Goal: Task Accomplishment & Management: Manage account settings

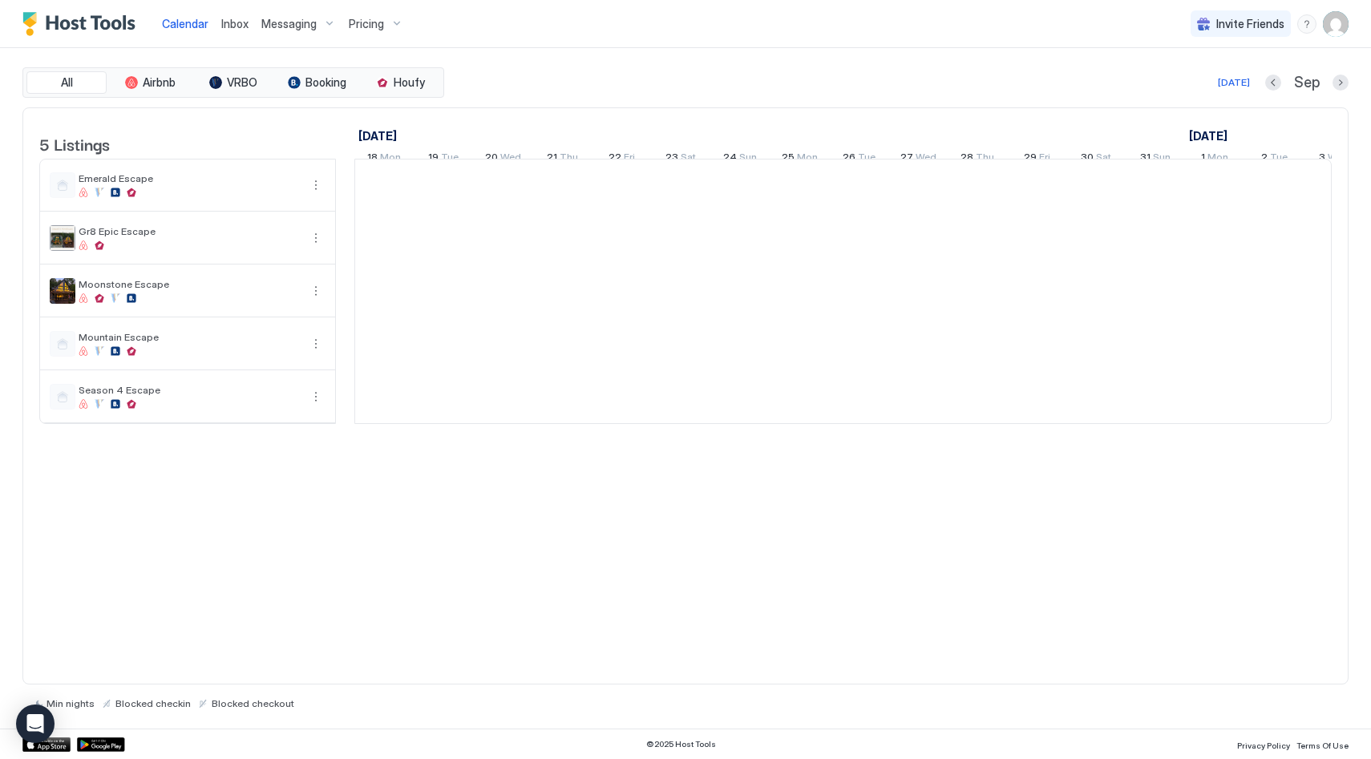
scroll to position [0, 891]
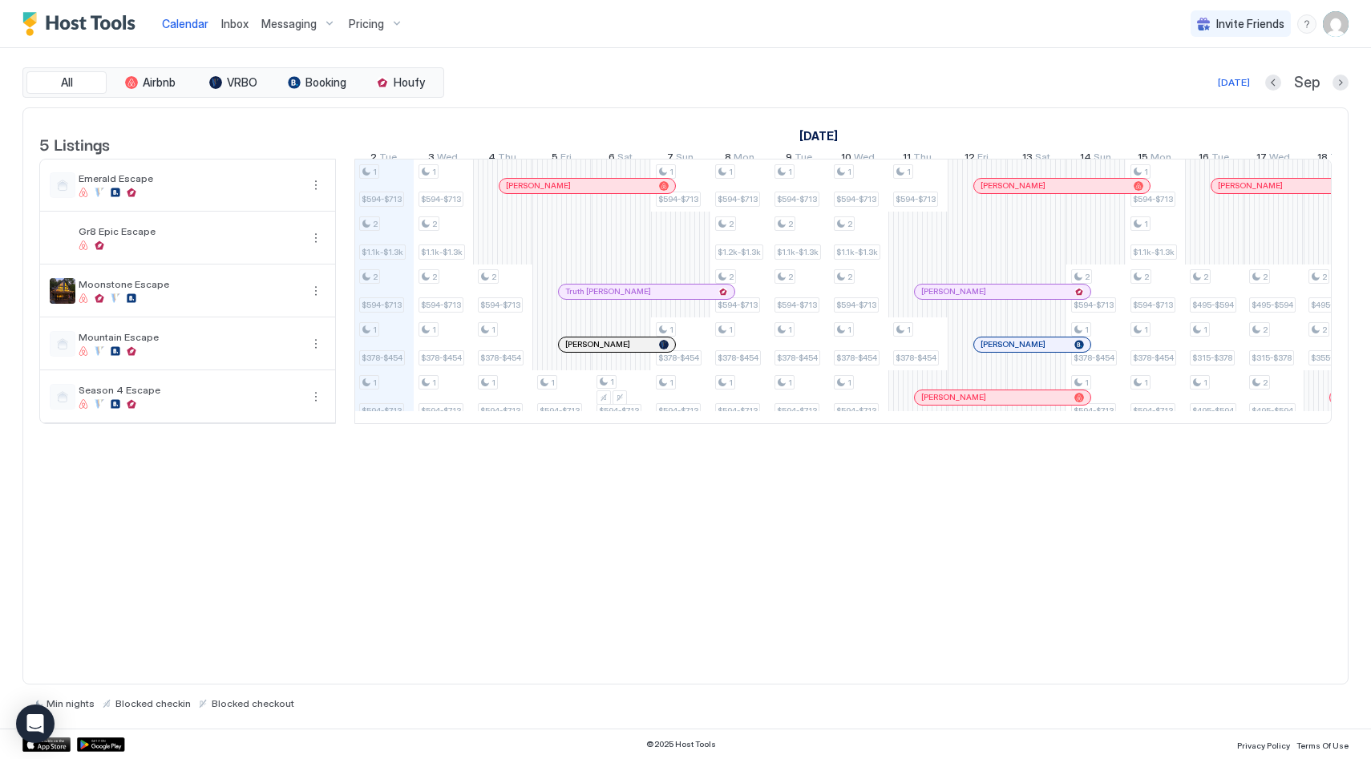
click at [387, 20] on div "Pricing" at bounding box center [375, 23] width 67 height 27
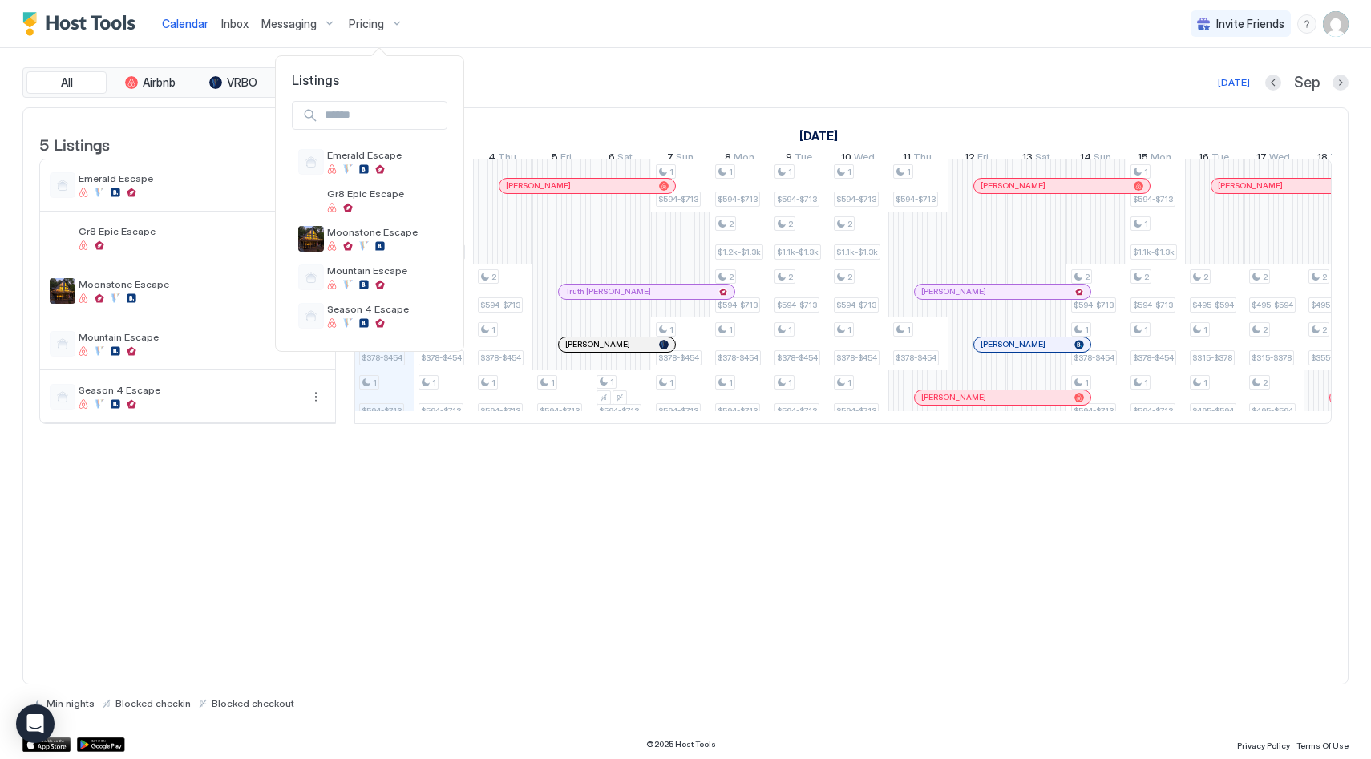
click at [389, 26] on div at bounding box center [685, 379] width 1371 height 759
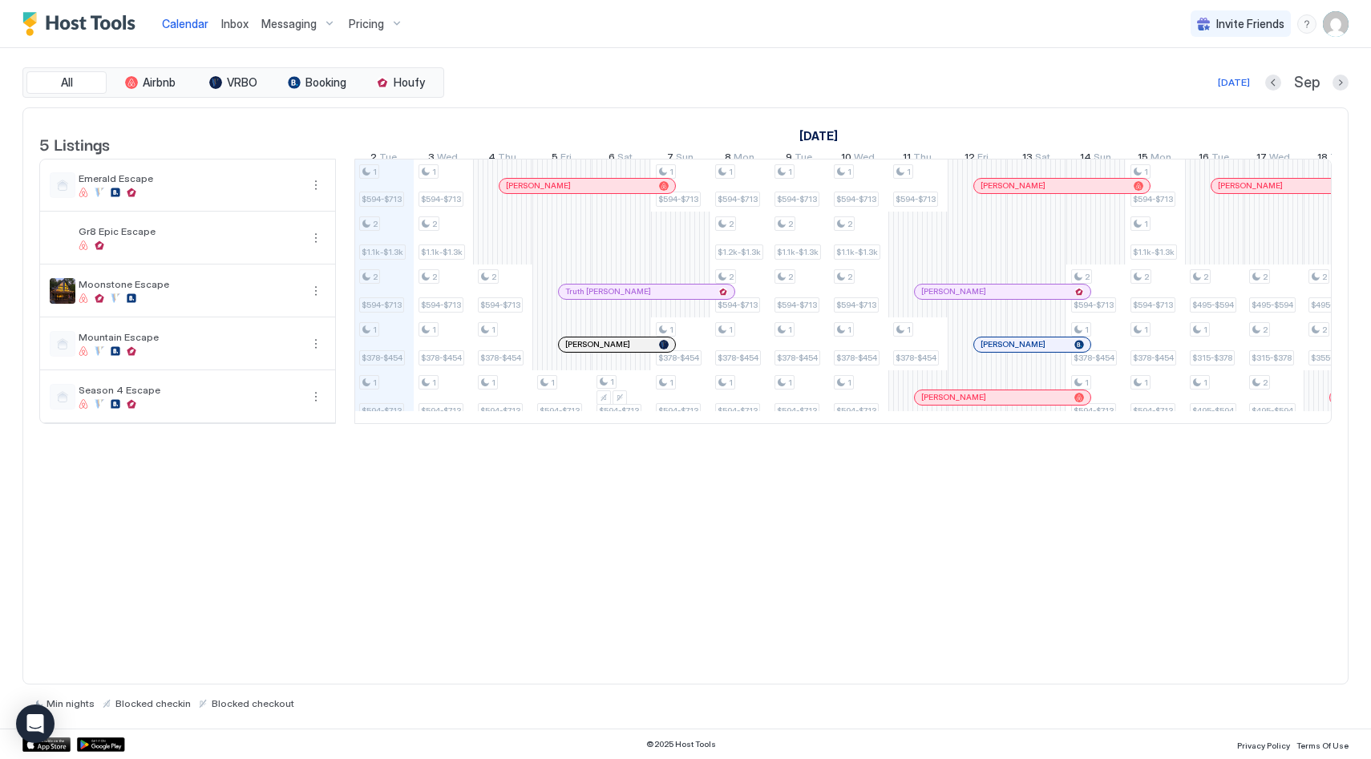
click at [389, 26] on div "Pricing" at bounding box center [375, 23] width 67 height 27
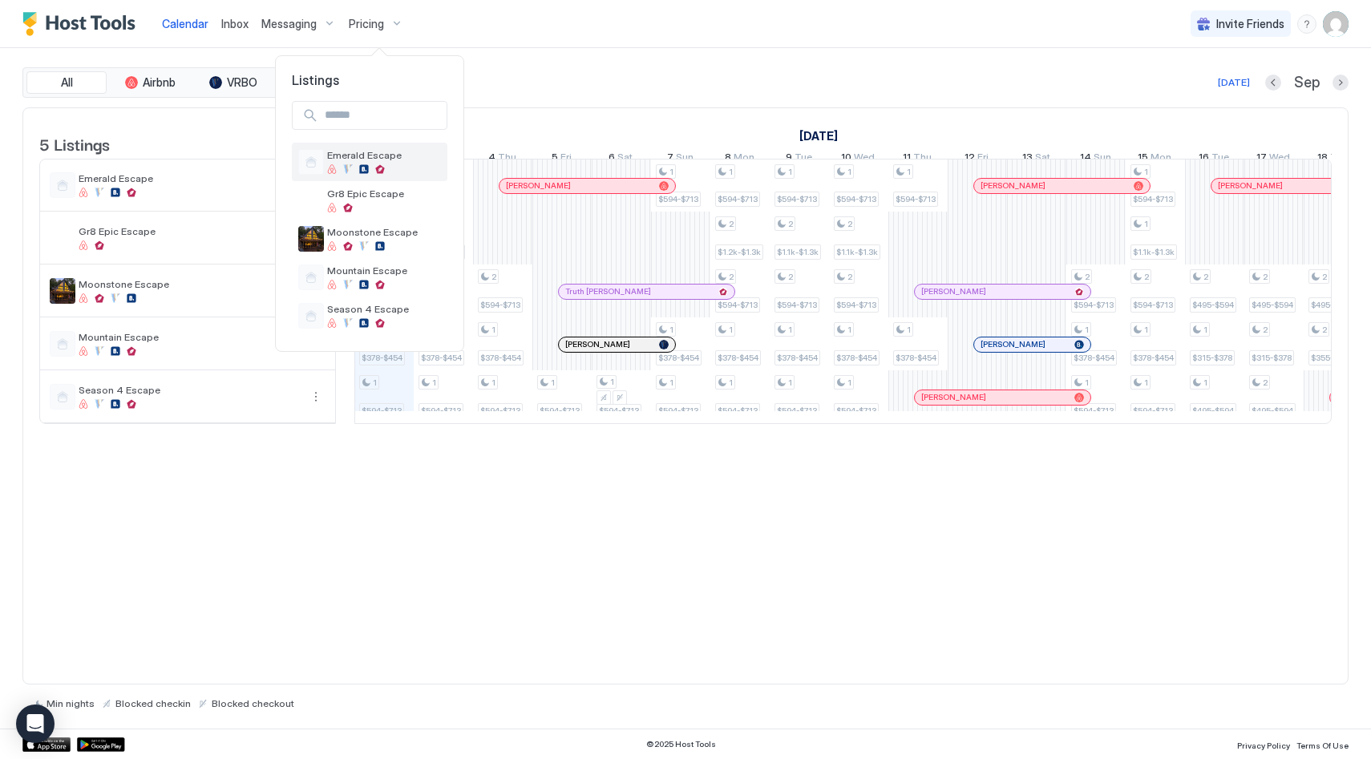
click at [394, 174] on div "Emerald Escape" at bounding box center [369, 162] width 143 height 26
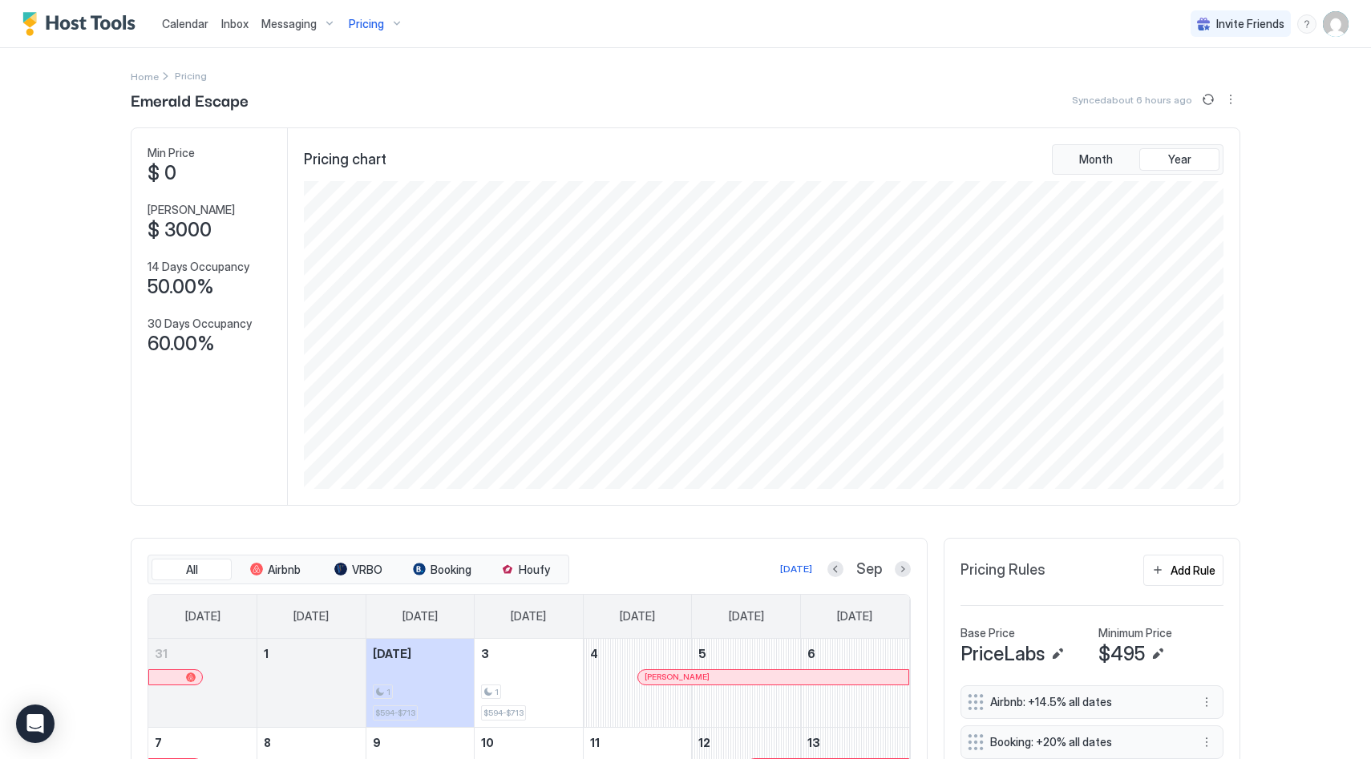
scroll to position [297, 0]
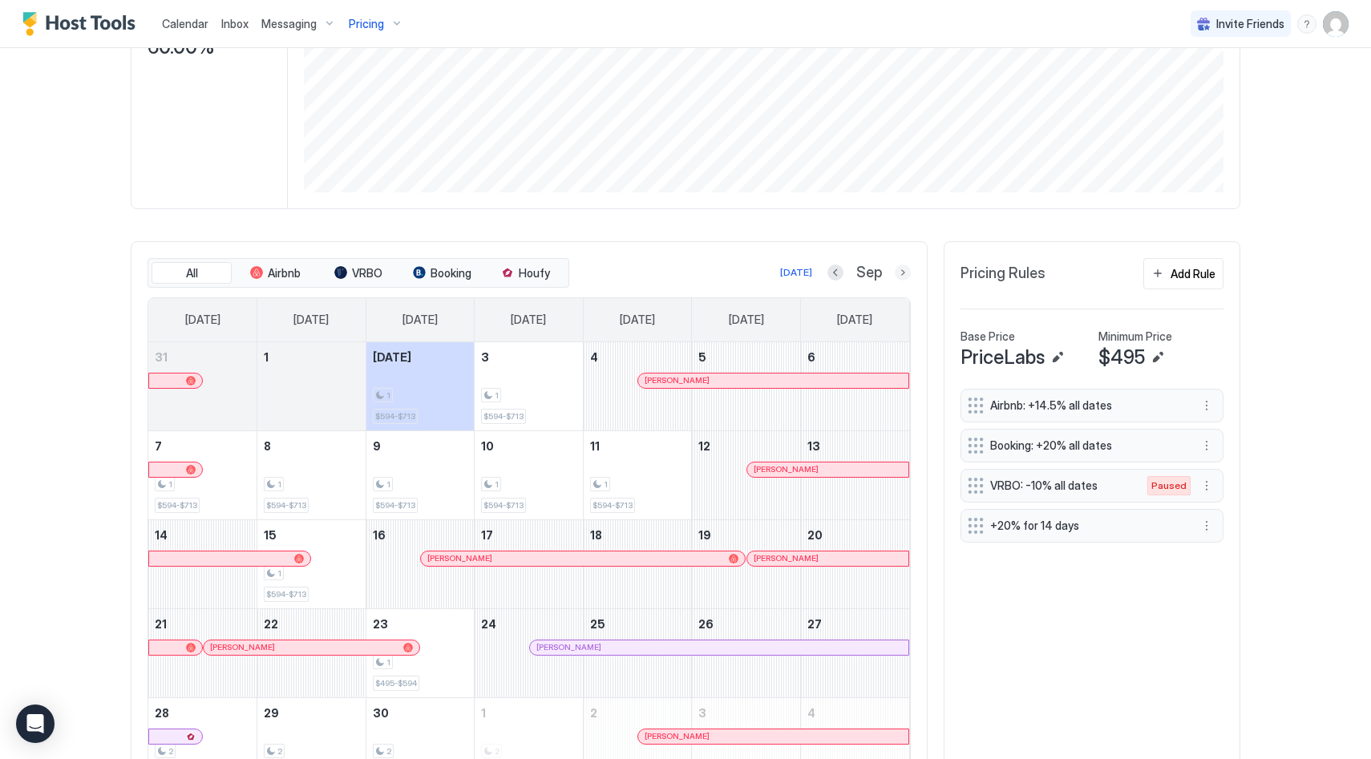
click at [898, 281] on button "Next month" at bounding box center [903, 273] width 16 height 16
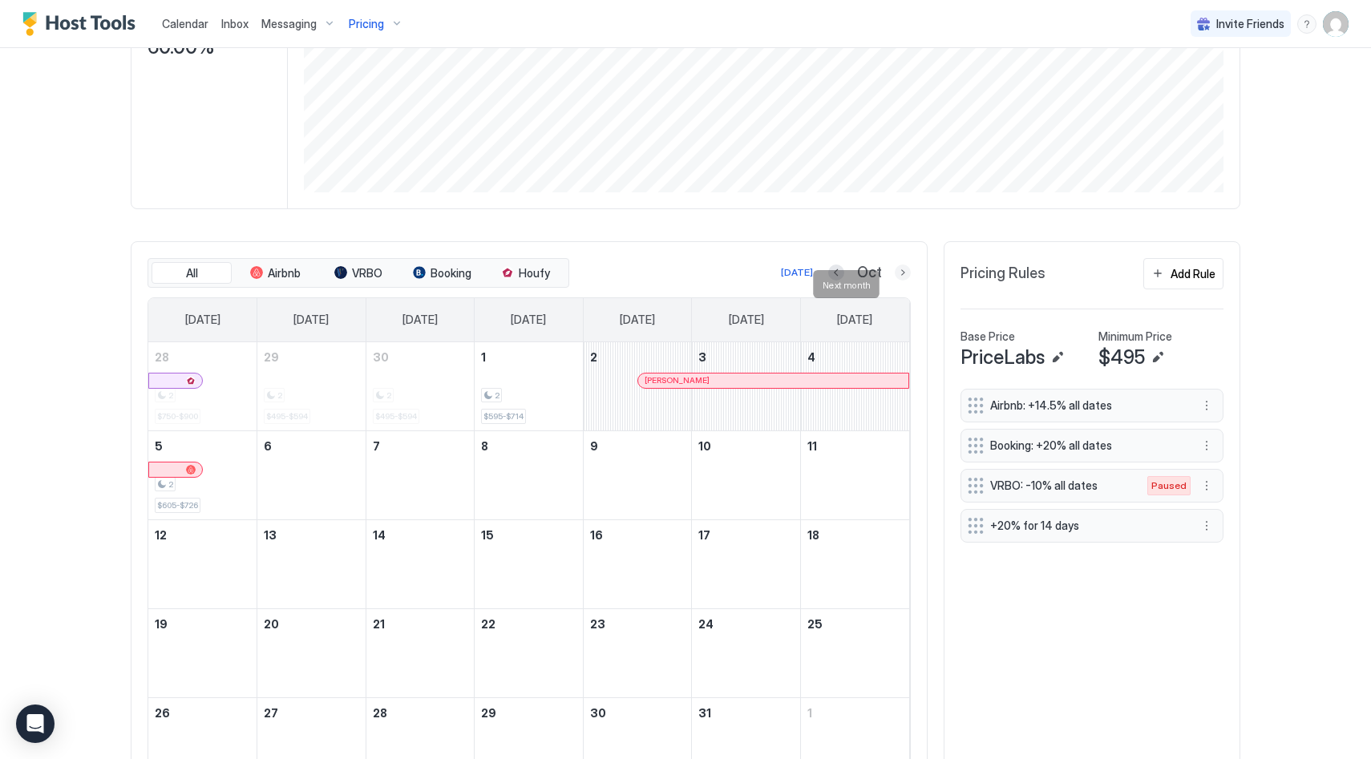
click at [898, 281] on button "Next month" at bounding box center [903, 273] width 16 height 16
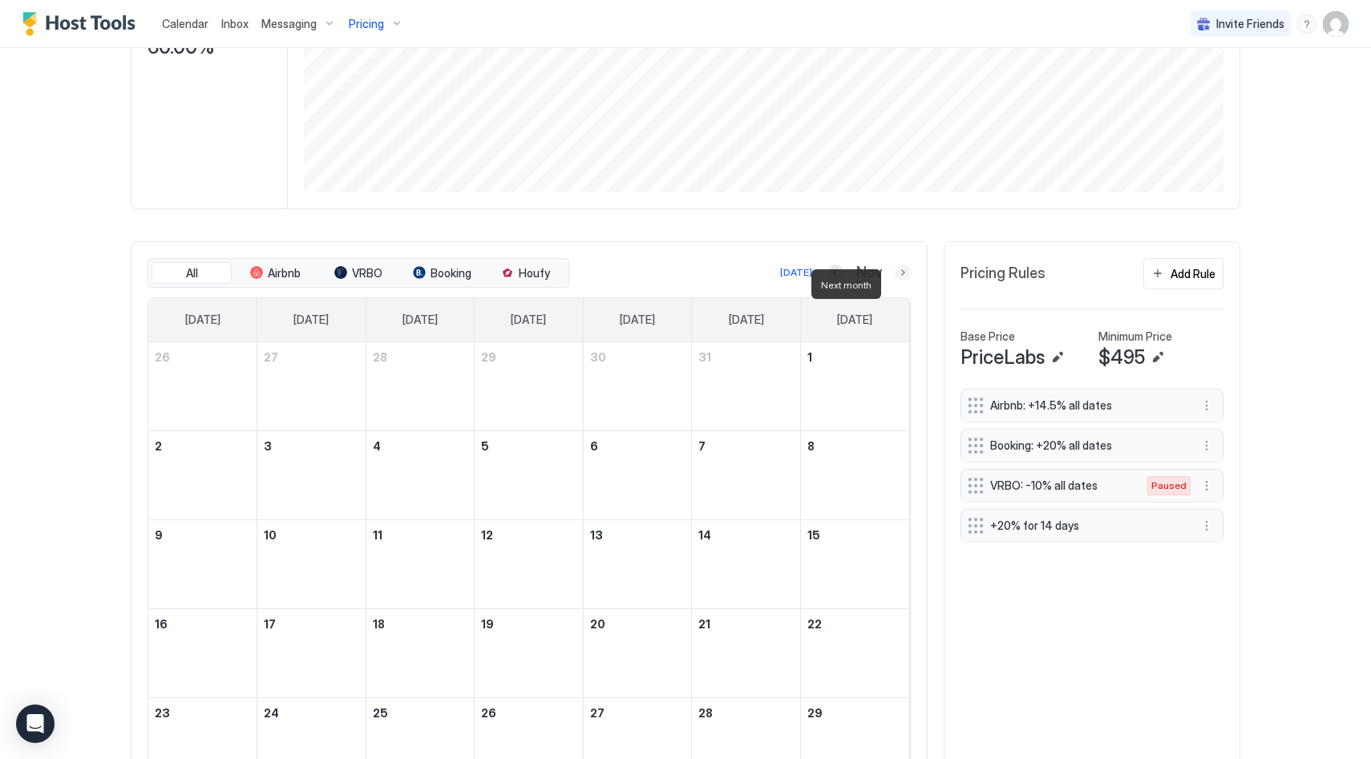
click at [898, 281] on button "Next month" at bounding box center [903, 273] width 16 height 16
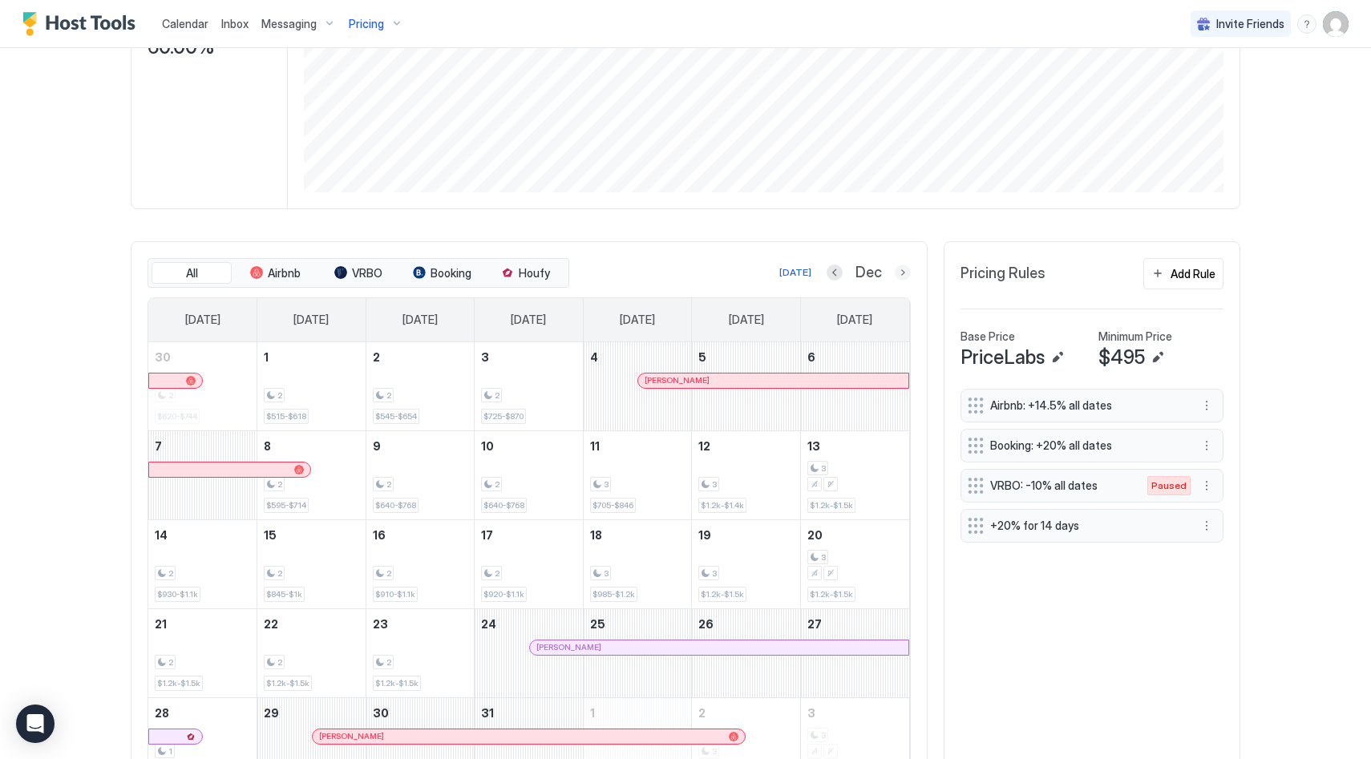
click at [899, 281] on button "Next month" at bounding box center [903, 273] width 16 height 16
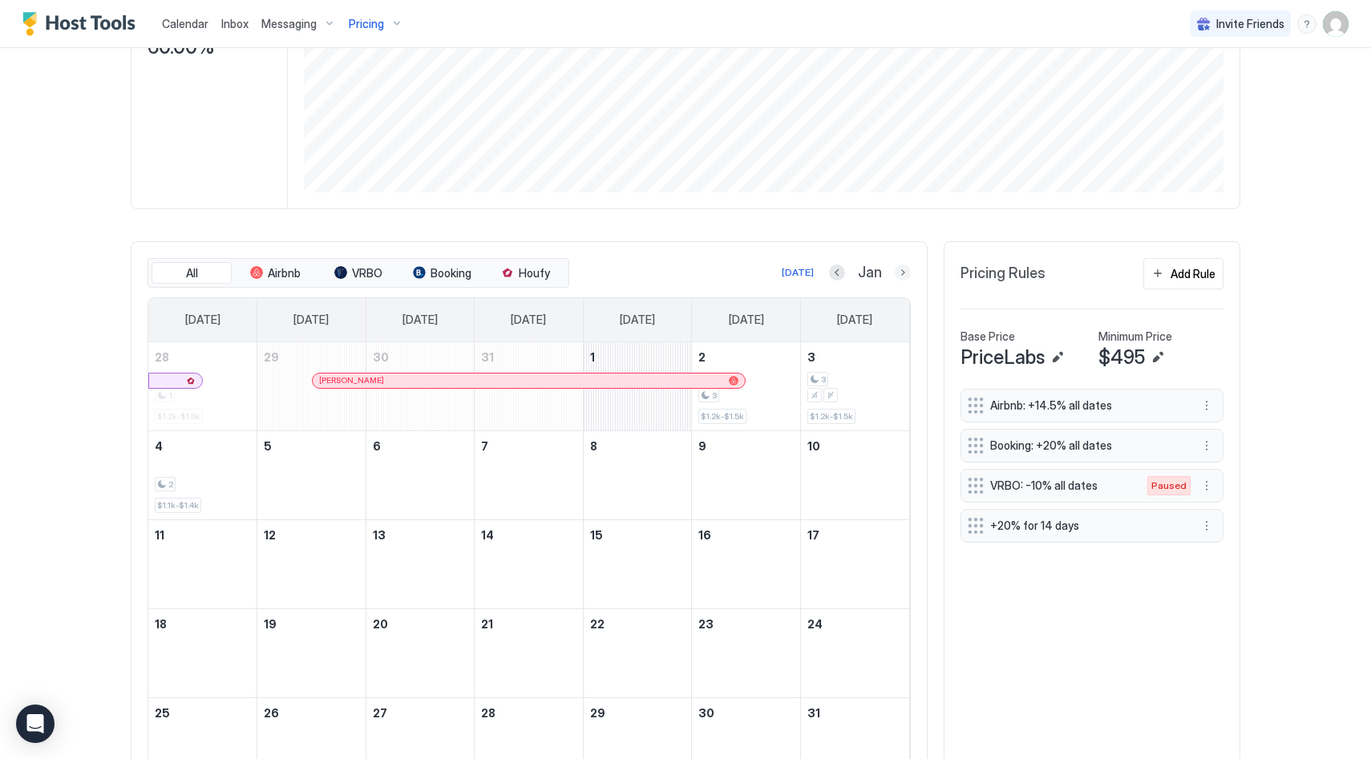
click at [899, 281] on button "Next month" at bounding box center [903, 273] width 16 height 16
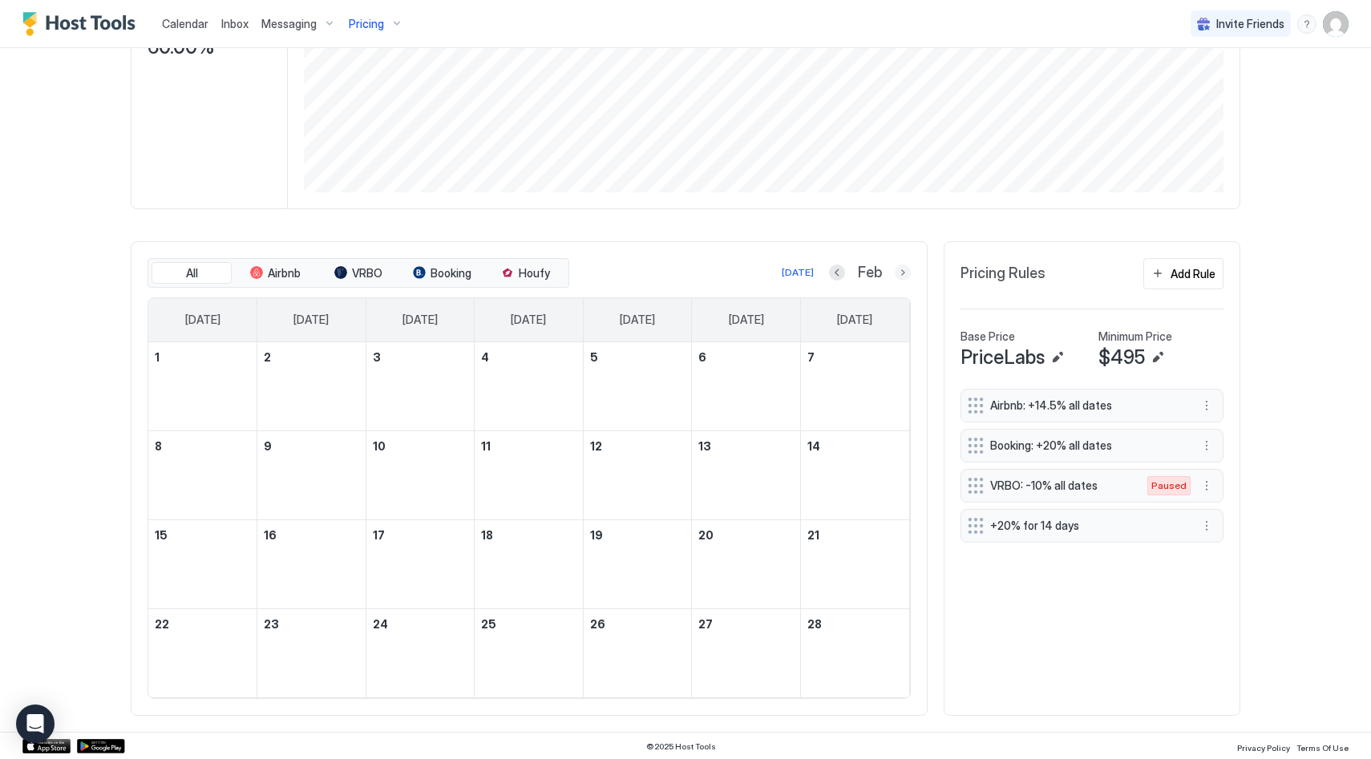
click at [899, 281] on button "Next month" at bounding box center [903, 273] width 16 height 16
click at [927, 231] on div "Emerald Escape Synced about 6 hours ago Min Price $ 0 Max Price $ 3000 14 Days …" at bounding box center [686, 350] width 1110 height 1119
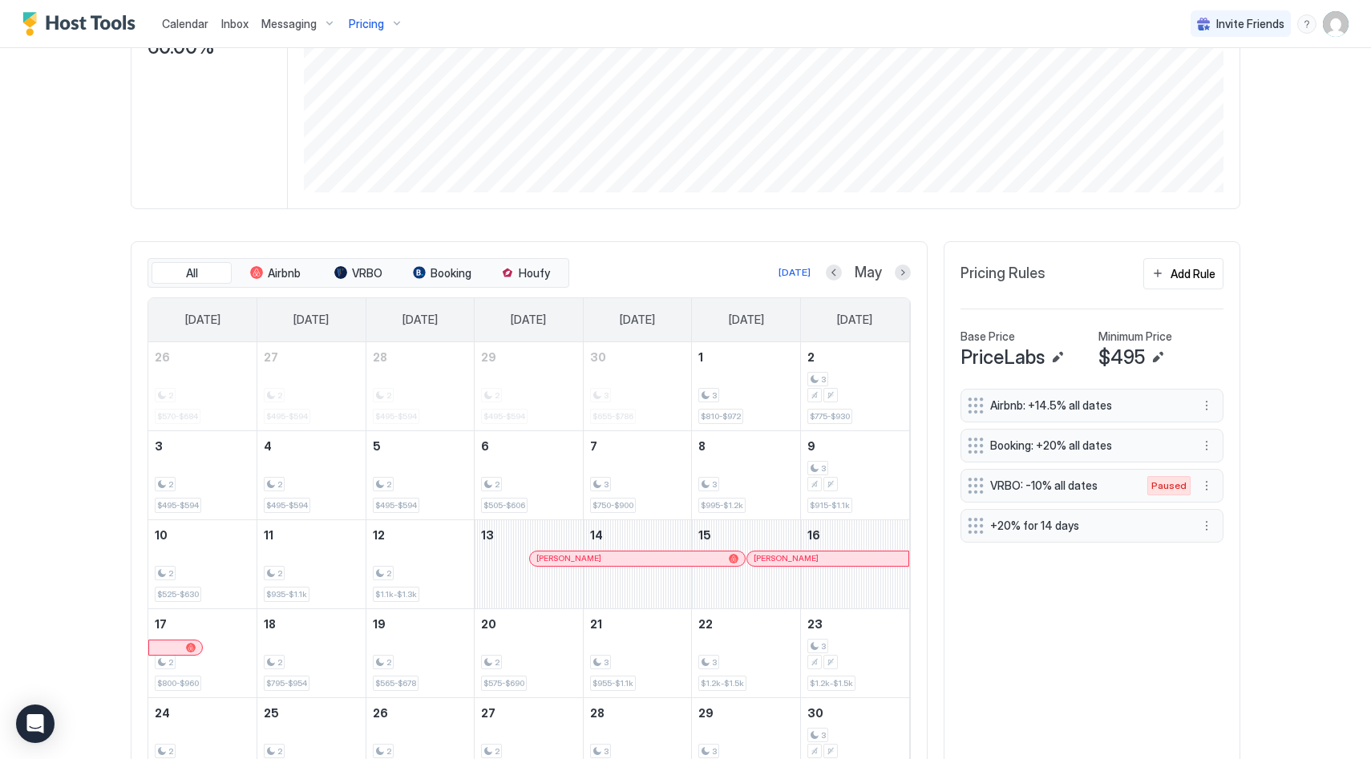
click at [859, 229] on div "Emerald Escape Synced about 6 hours ago Min Price $ 0 Max Price $ 3000 14 Days …" at bounding box center [686, 350] width 1110 height 1119
click at [436, 208] on div "Pricing chart Month Year" at bounding box center [764, 20] width 952 height 377
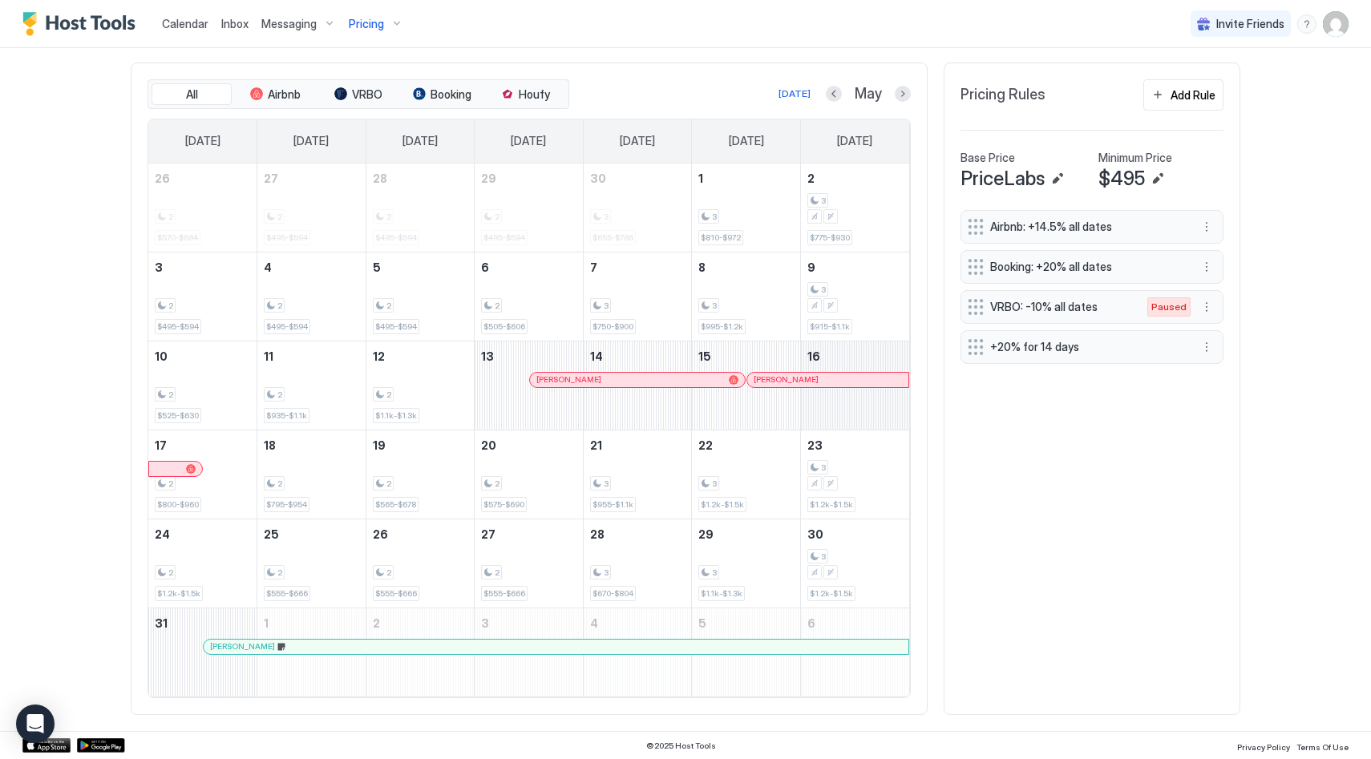
scroll to position [487, 0]
click at [895, 94] on button "Next month" at bounding box center [903, 93] width 16 height 16
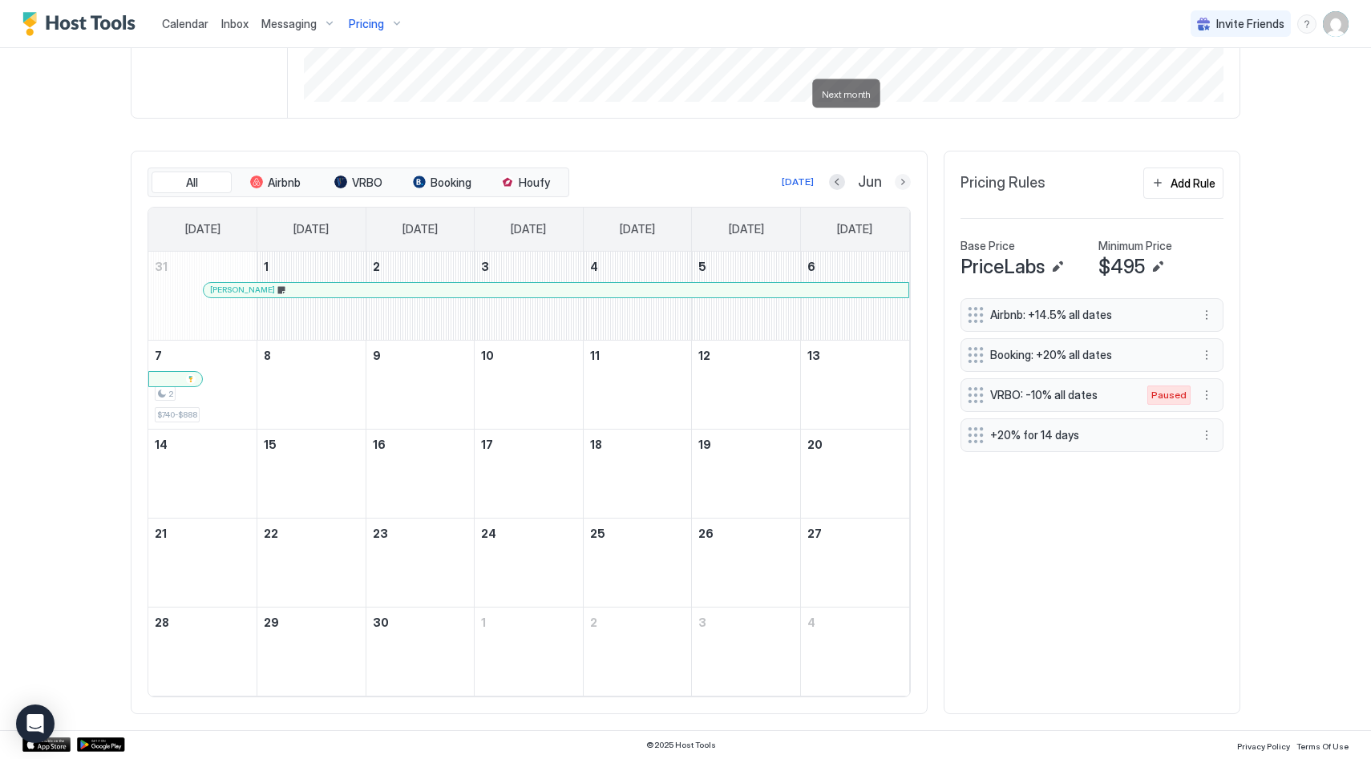
scroll to position [398, 0]
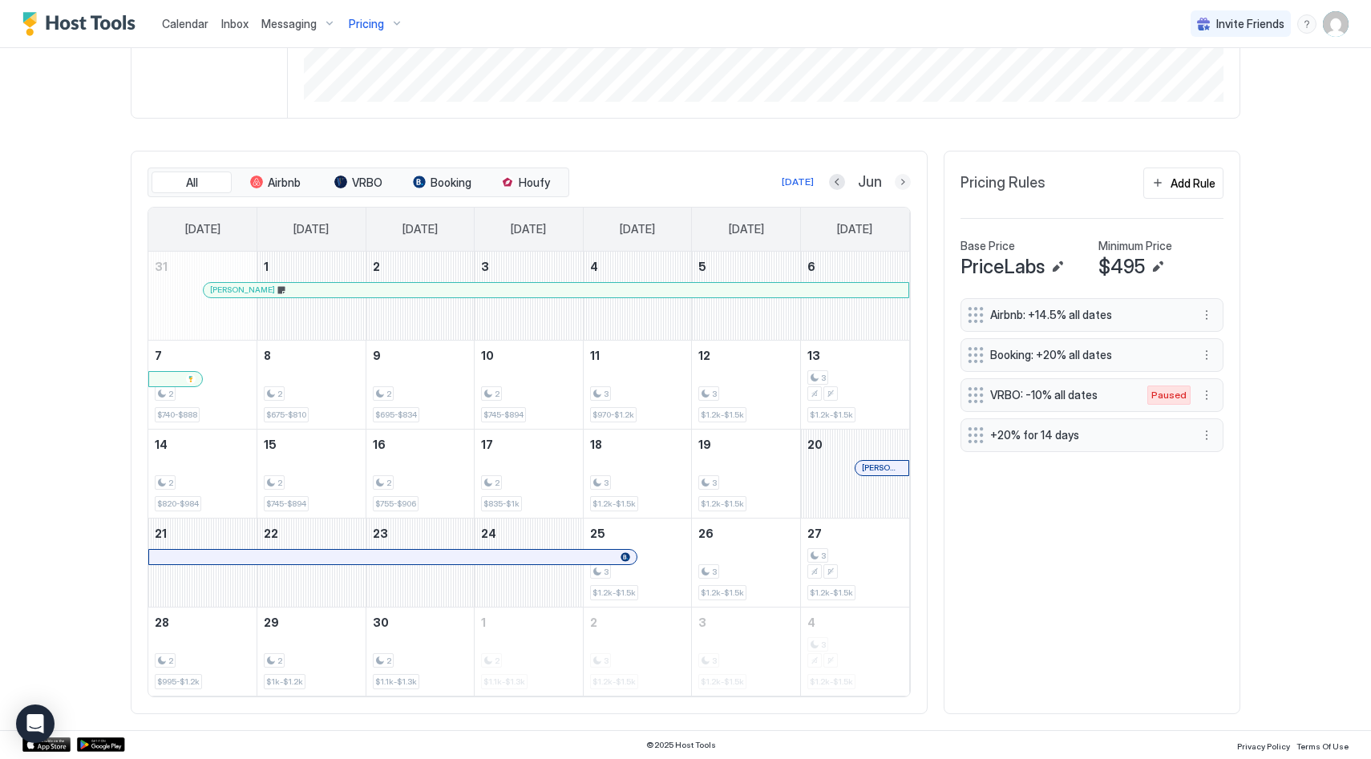
click at [896, 180] on button "Next month" at bounding box center [903, 182] width 16 height 16
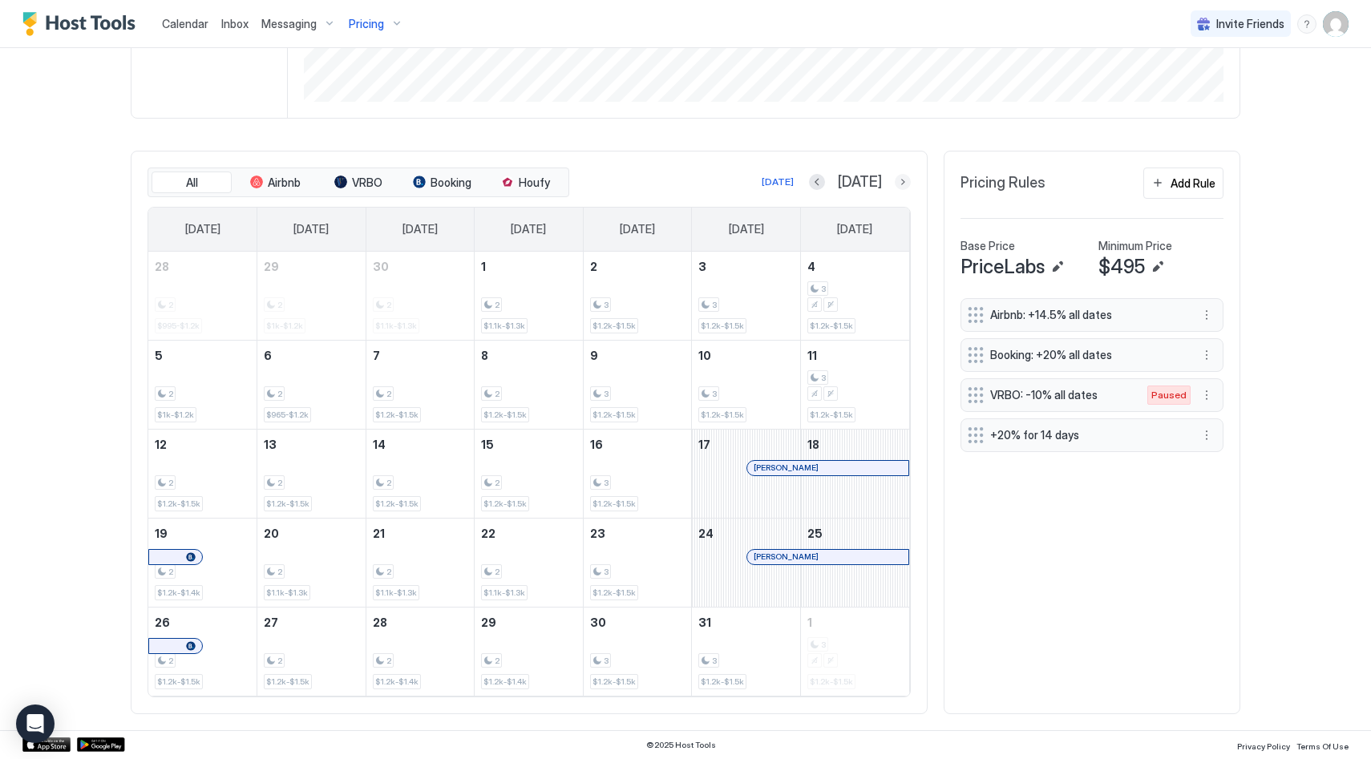
click at [900, 188] on button "Next month" at bounding box center [903, 182] width 16 height 16
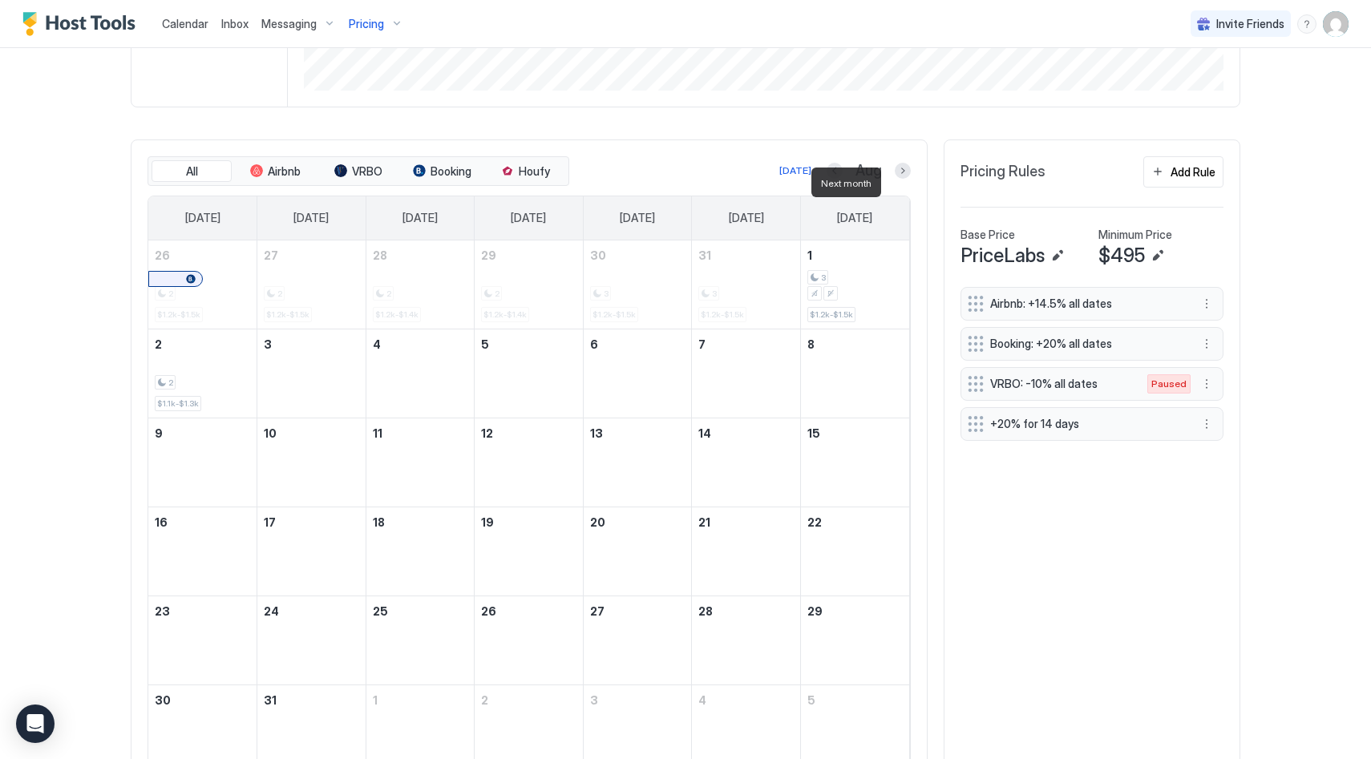
scroll to position [487, 0]
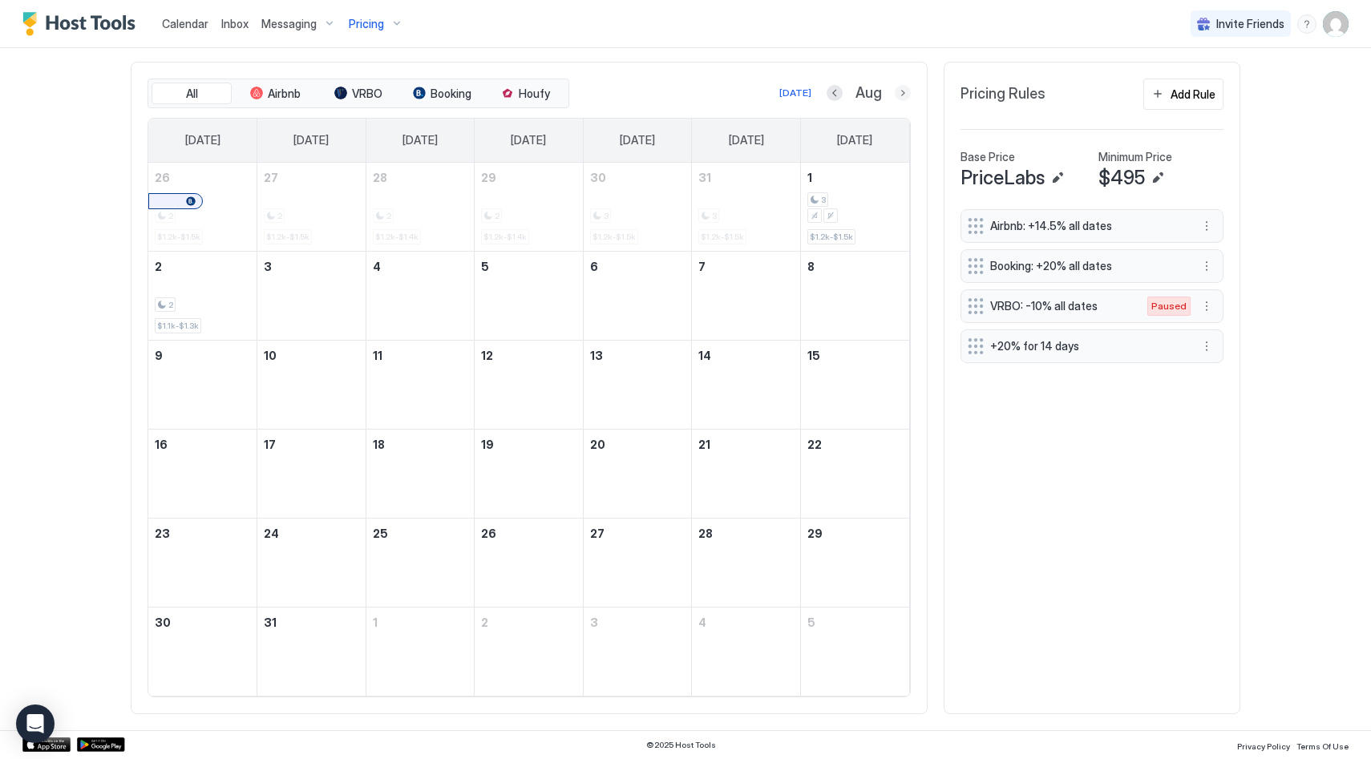
click at [899, 87] on button "Next month" at bounding box center [903, 93] width 16 height 16
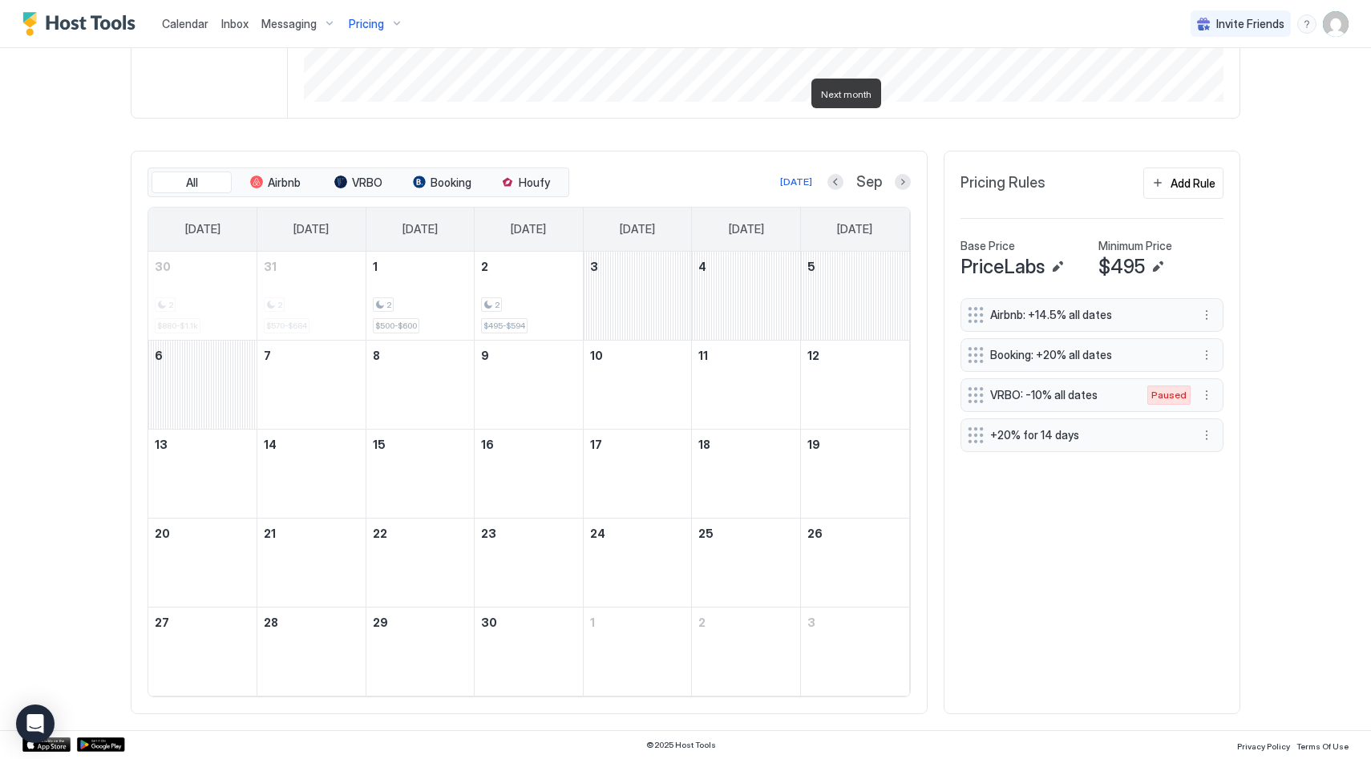
scroll to position [398, 0]
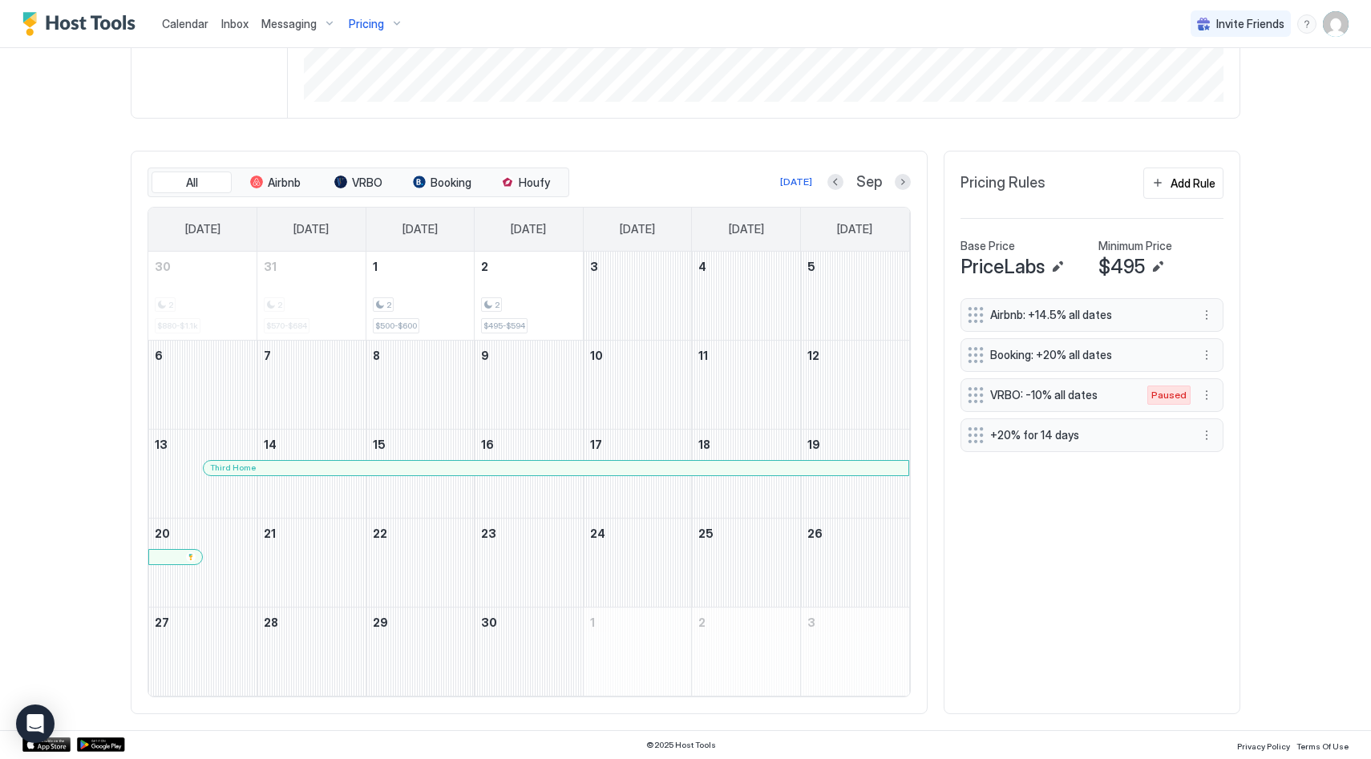
click at [385, 22] on div "Pricing" at bounding box center [375, 23] width 67 height 27
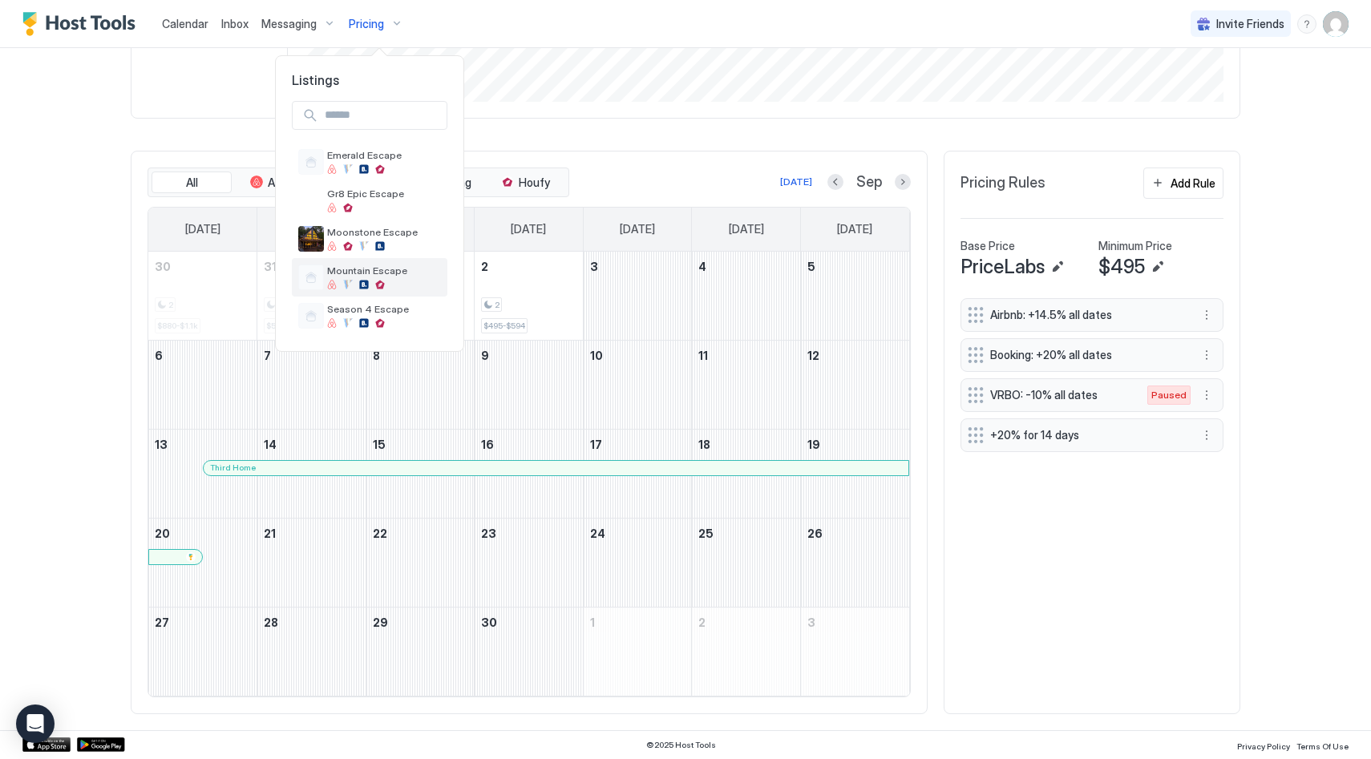
click at [394, 278] on div "Mountain Escape" at bounding box center [384, 277] width 114 height 25
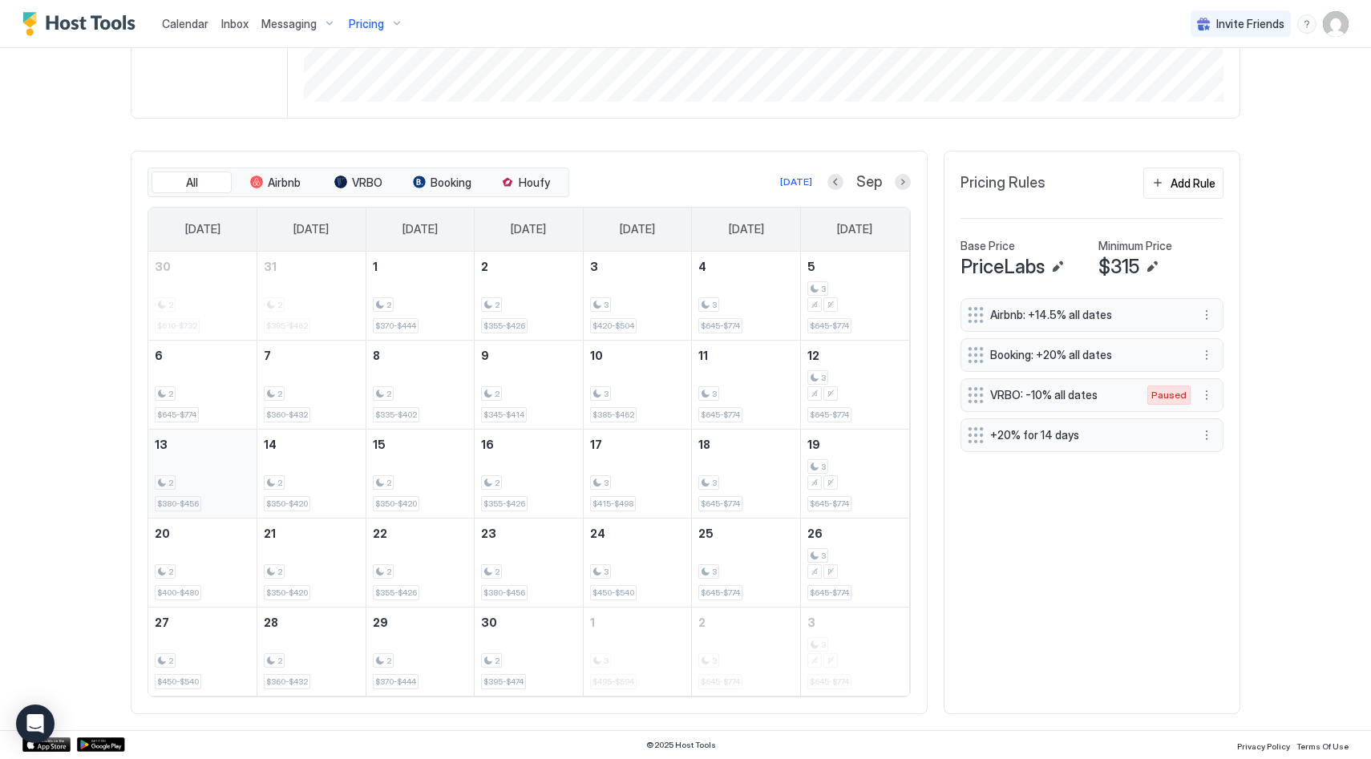
click at [192, 467] on div "2 $380-$456" at bounding box center [202, 473] width 95 height 75
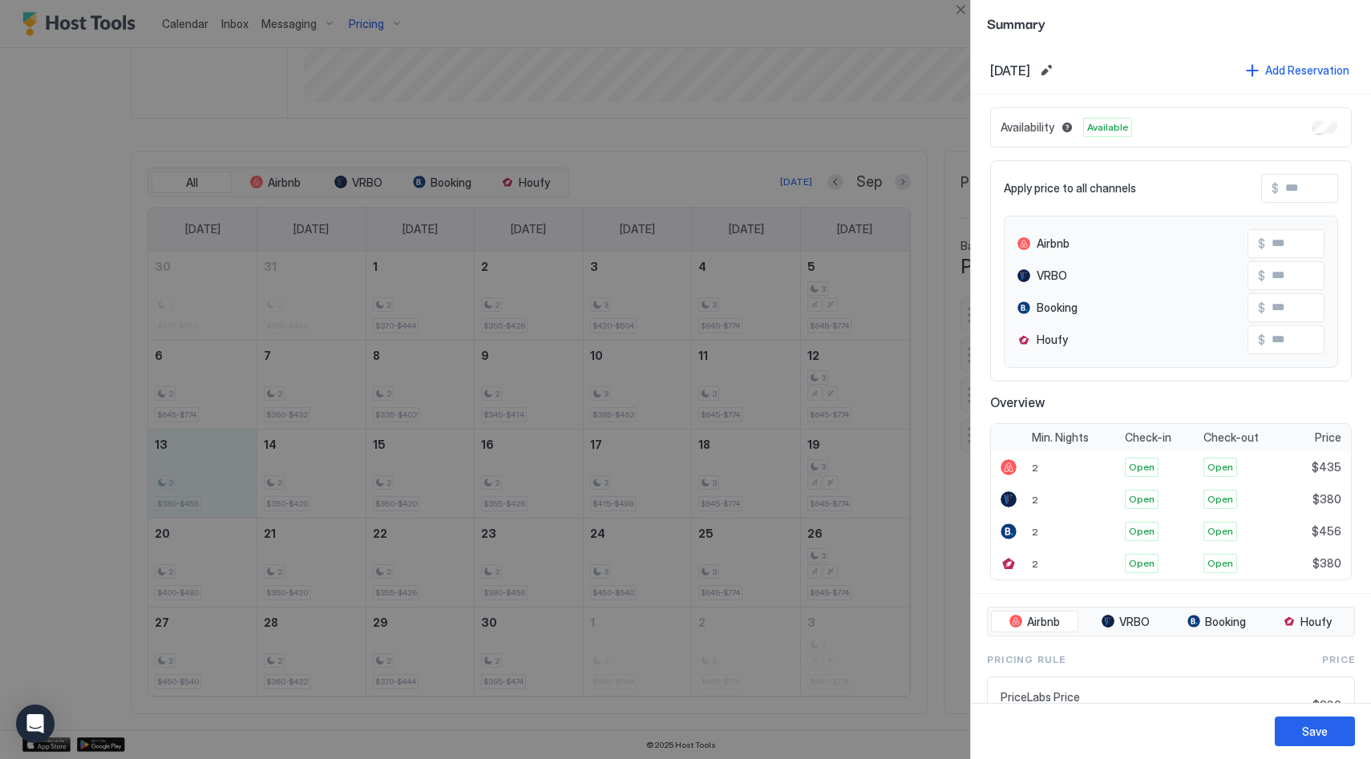
click at [194, 544] on div at bounding box center [685, 379] width 1371 height 759
click at [189, 491] on div at bounding box center [685, 379] width 1371 height 759
click at [217, 483] on div at bounding box center [685, 379] width 1371 height 759
click at [1056, 66] on button "Edit date range" at bounding box center [1046, 70] width 19 height 19
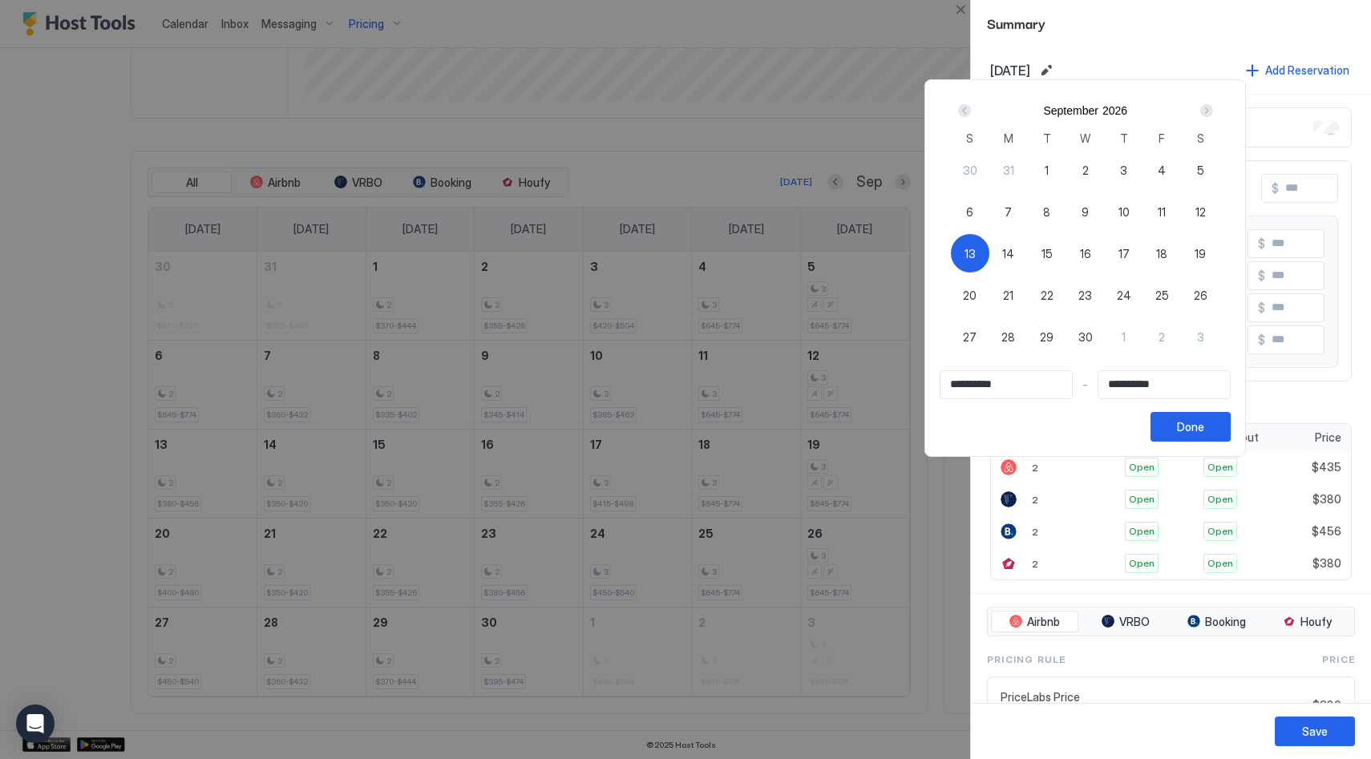
click at [989, 253] on div "13" at bounding box center [970, 253] width 38 height 38
click at [983, 252] on div "13" at bounding box center [970, 253] width 38 height 38
type input "**********"
click at [978, 281] on div "20" at bounding box center [970, 295] width 38 height 38
type input "**********"
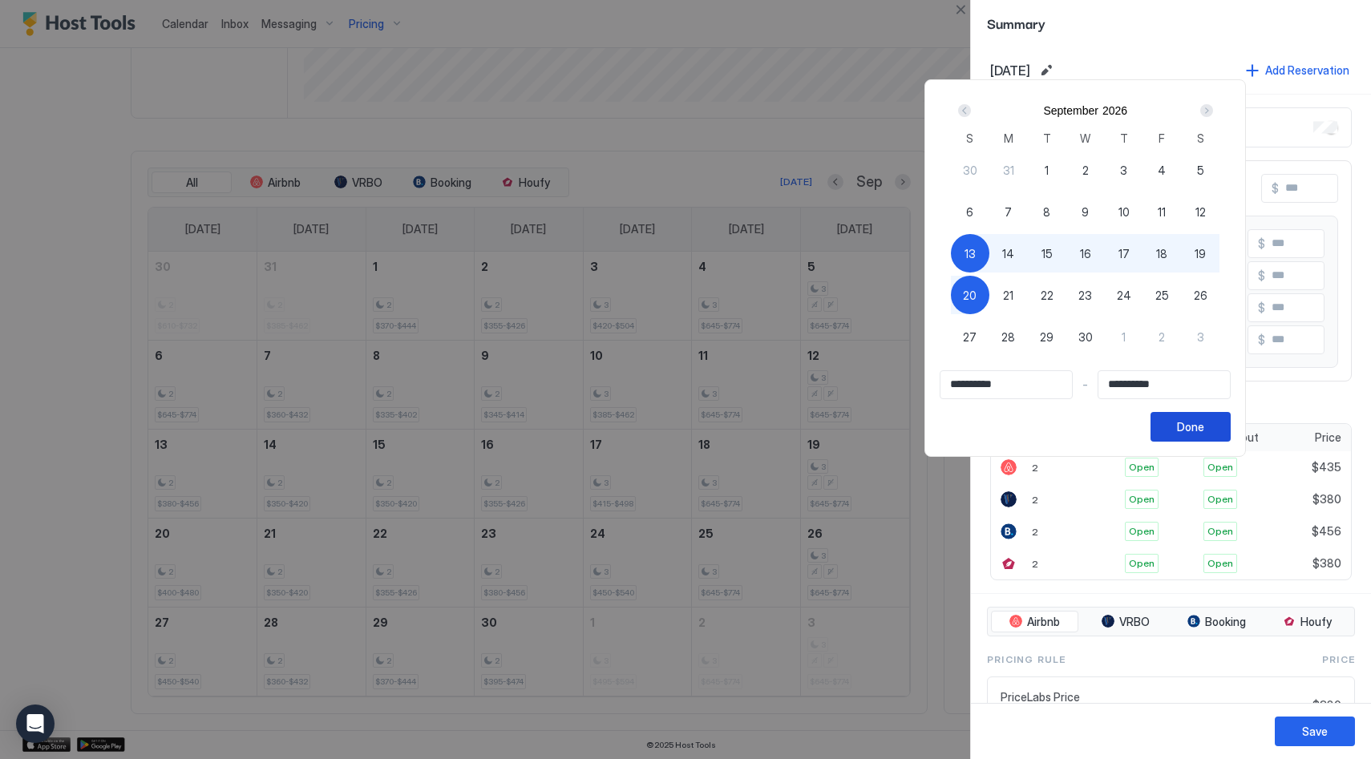
click at [1204, 425] on div "Done" at bounding box center [1190, 427] width 27 height 17
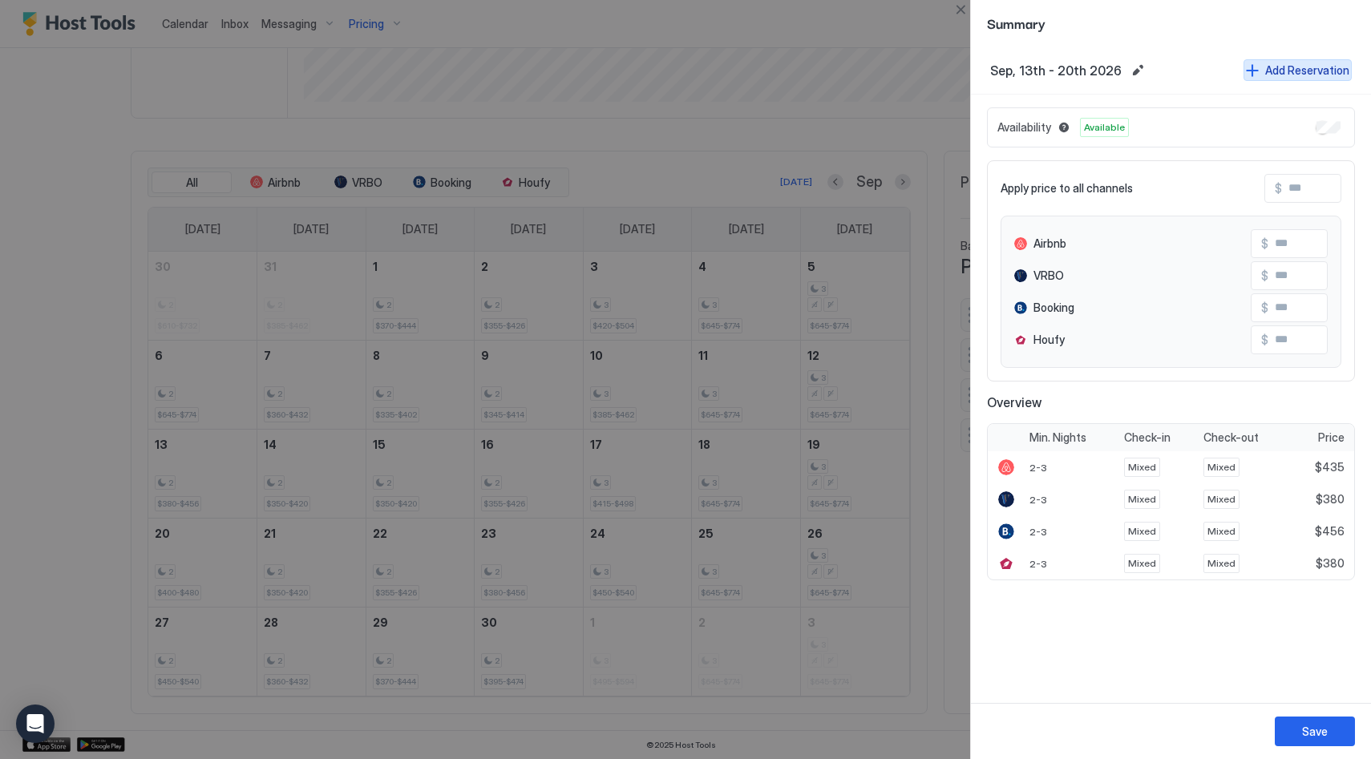
click at [1303, 73] on div "Add Reservation" at bounding box center [1307, 70] width 84 height 17
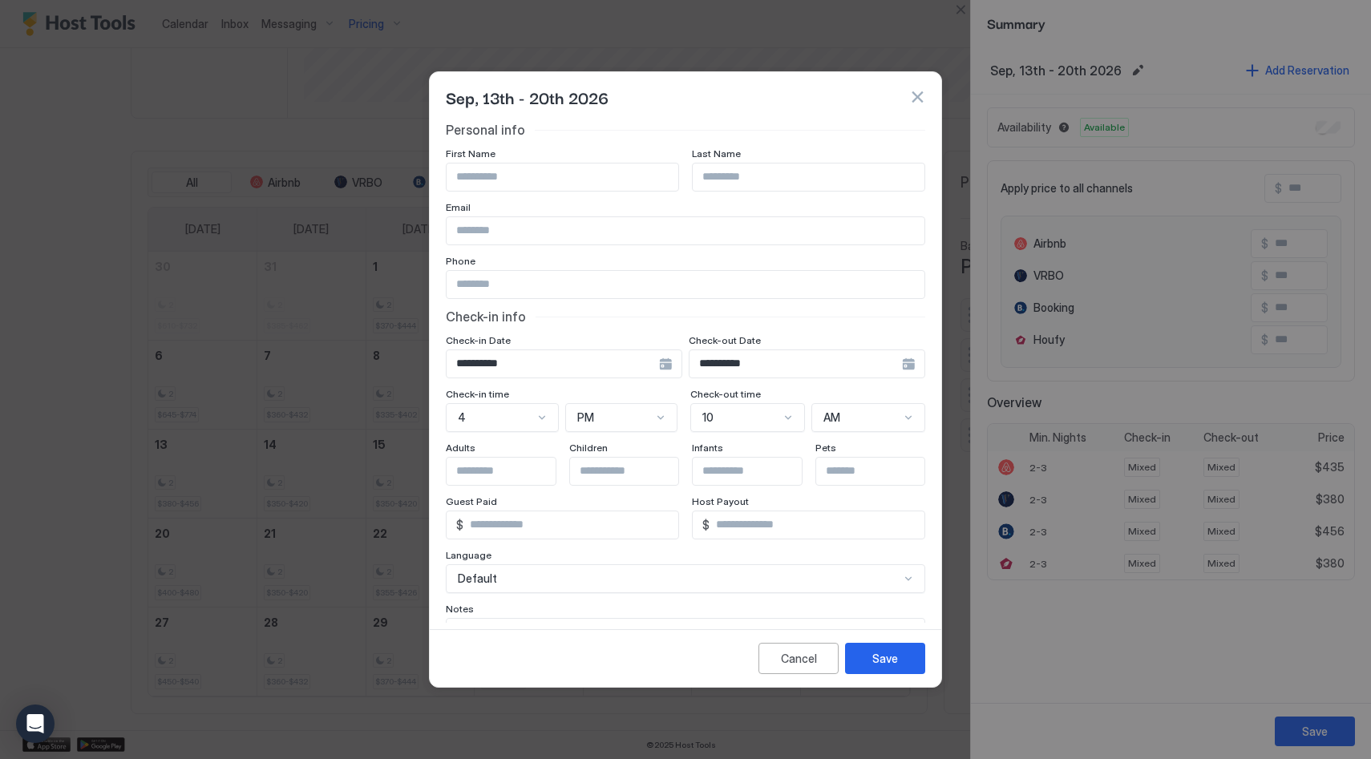
click at [541, 184] on input "Input Field" at bounding box center [563, 177] width 232 height 27
type input "*****"
type input "****"
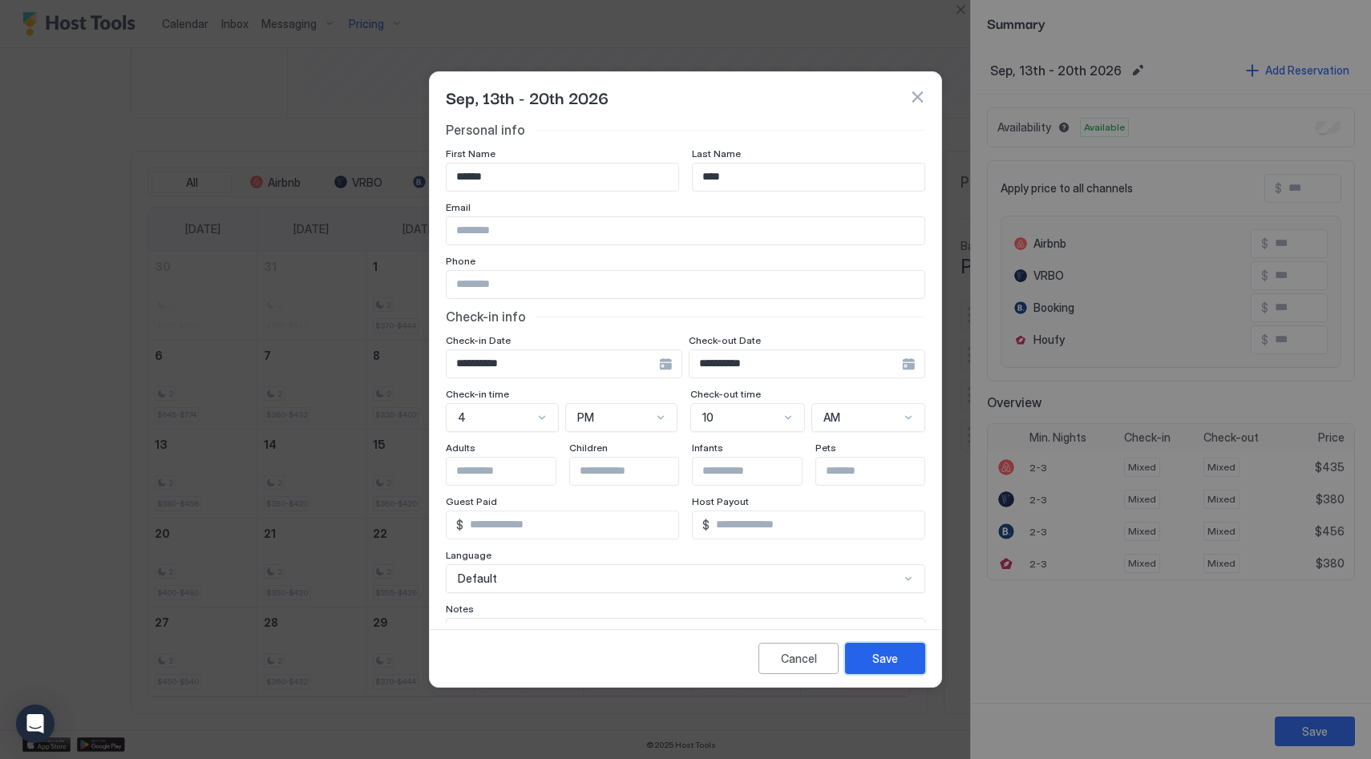
drag, startPoint x: 899, startPoint y: 661, endPoint x: 580, endPoint y: 208, distance: 554.1
click at [592, 212] on div "**********" at bounding box center [685, 379] width 513 height 617
click at [571, 180] on input "*****" at bounding box center [563, 177] width 232 height 27
type input "*********"
drag, startPoint x: 745, startPoint y: 181, endPoint x: 695, endPoint y: 179, distance: 49.8
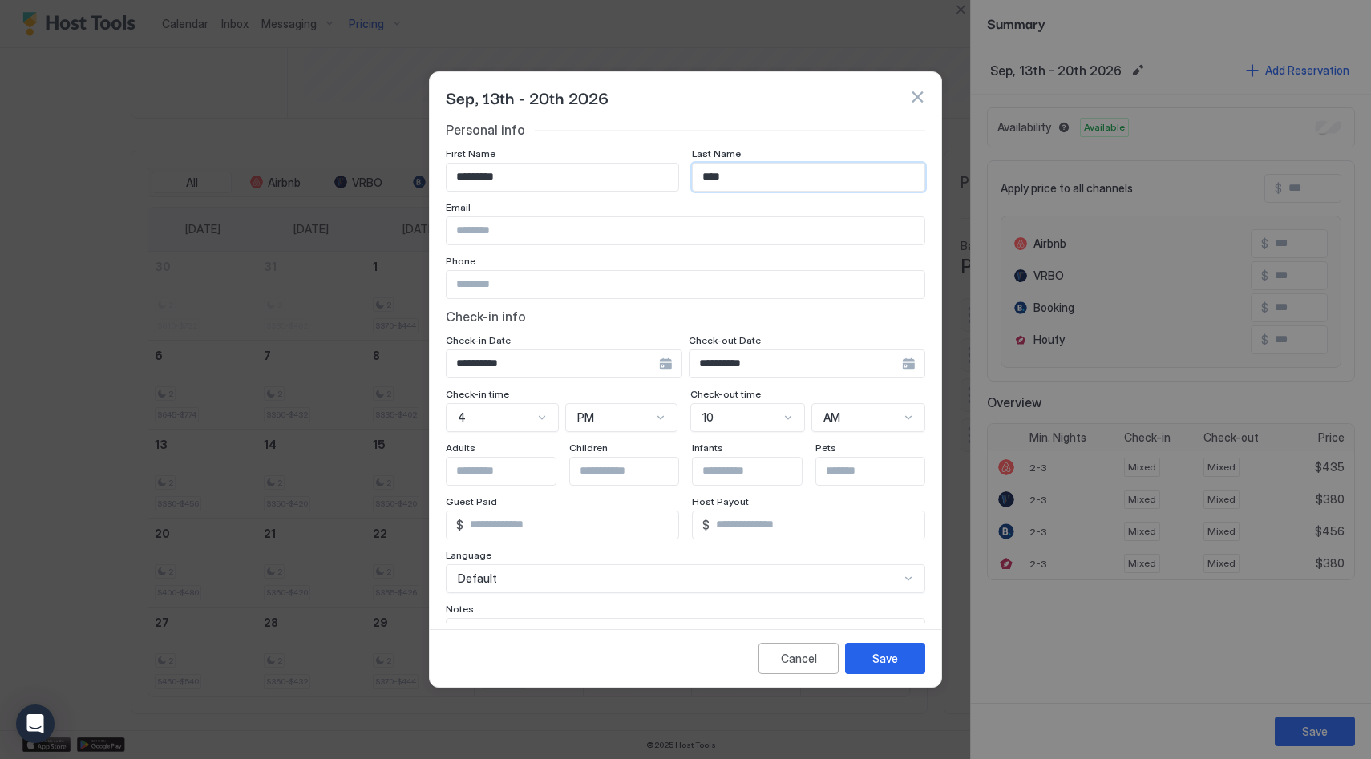
click at [695, 179] on input "****" at bounding box center [809, 177] width 232 height 27
type input "*"
type input "**********"
click at [884, 667] on button "Save" at bounding box center [885, 658] width 80 height 31
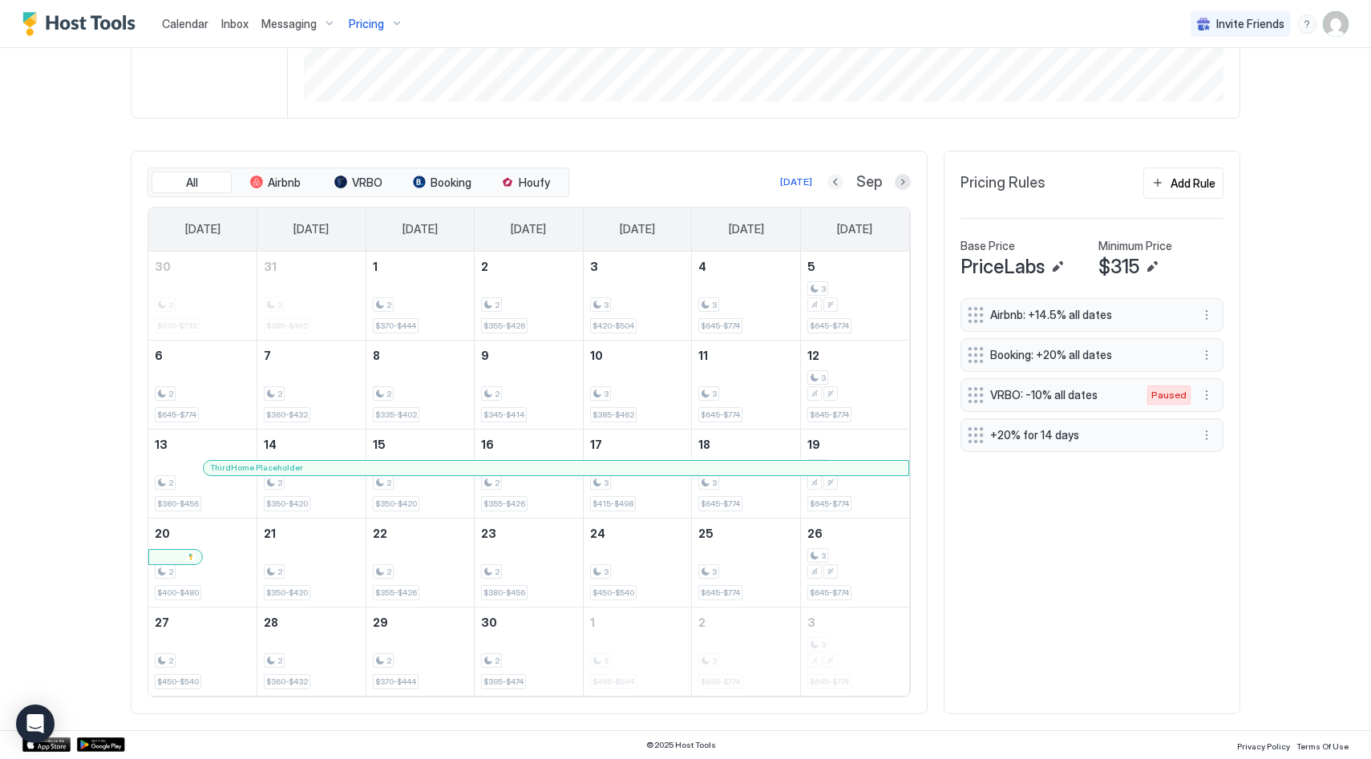
click at [827, 182] on button "Previous month" at bounding box center [835, 182] width 16 height 16
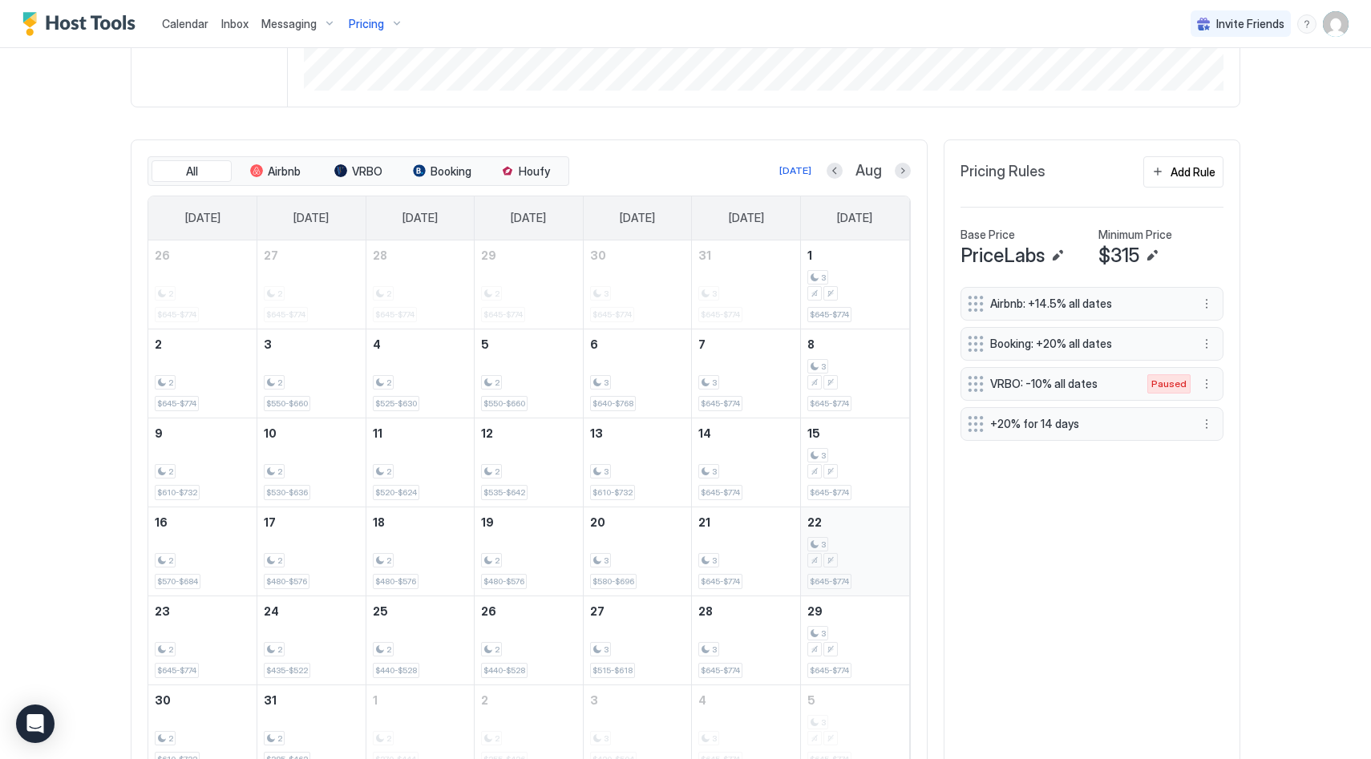
click at [856, 560] on div "3" at bounding box center [854, 552] width 95 height 31
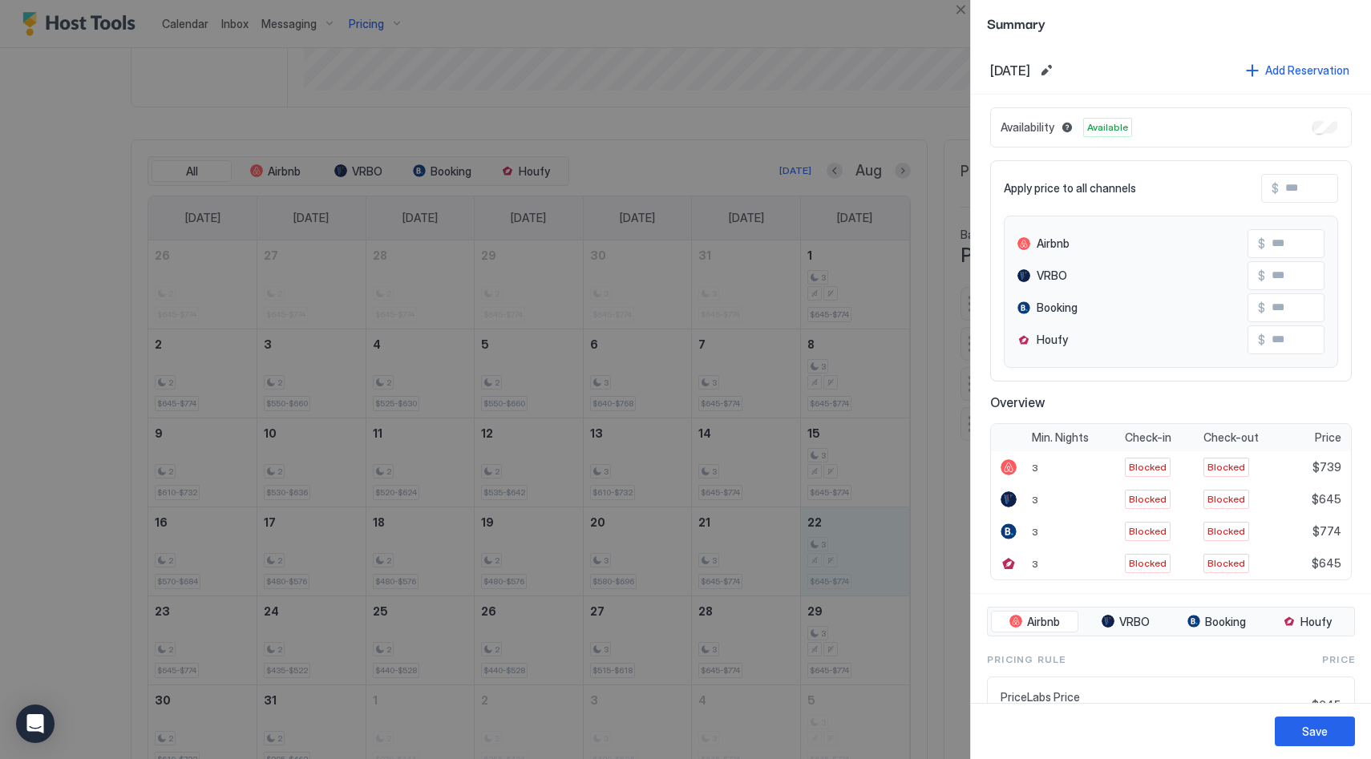
click at [851, 654] on div at bounding box center [685, 379] width 1371 height 759
click at [1056, 70] on button "Edit date range" at bounding box center [1046, 70] width 19 height 19
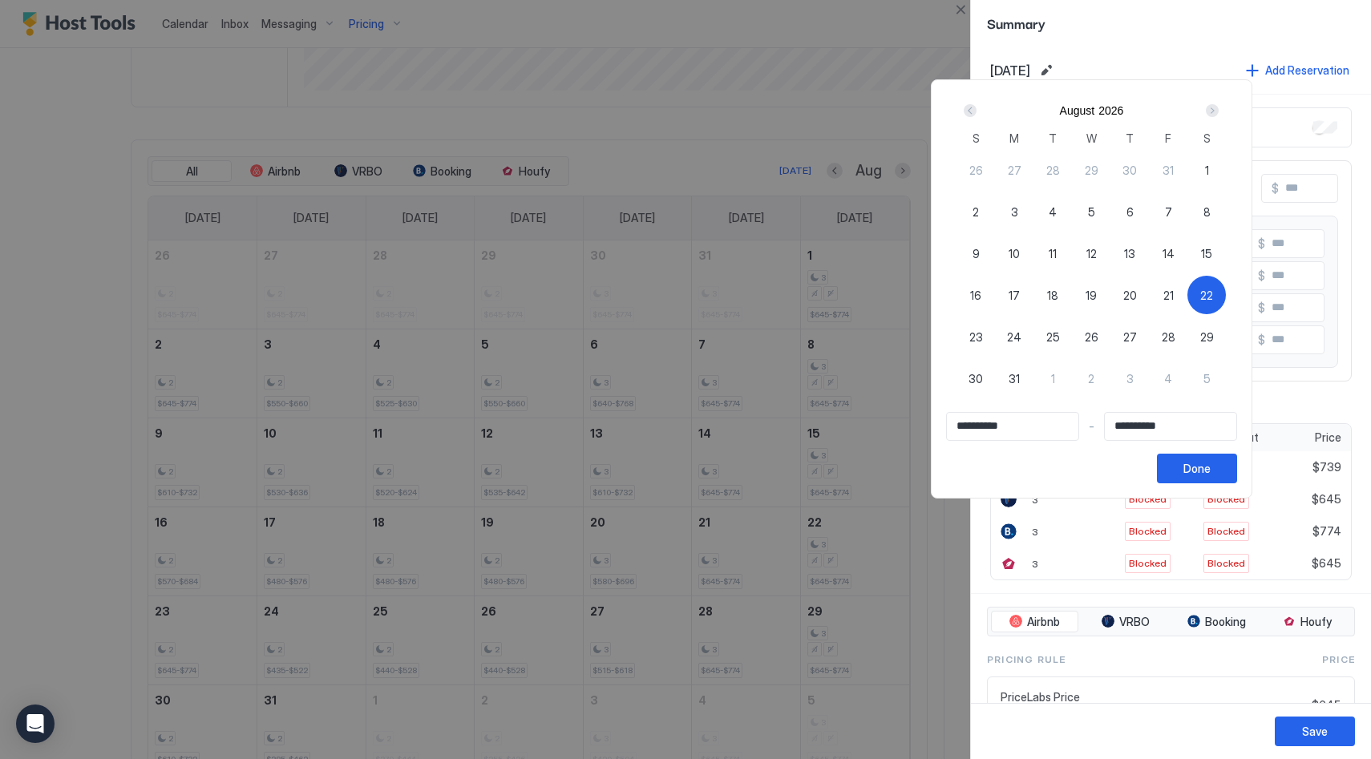
click at [1211, 334] on span "29" at bounding box center [1207, 337] width 14 height 17
type input "**********"
click at [1214, 283] on div "22" at bounding box center [1206, 295] width 38 height 38
type input "**********"
click at [1212, 325] on div "29" at bounding box center [1206, 337] width 38 height 38
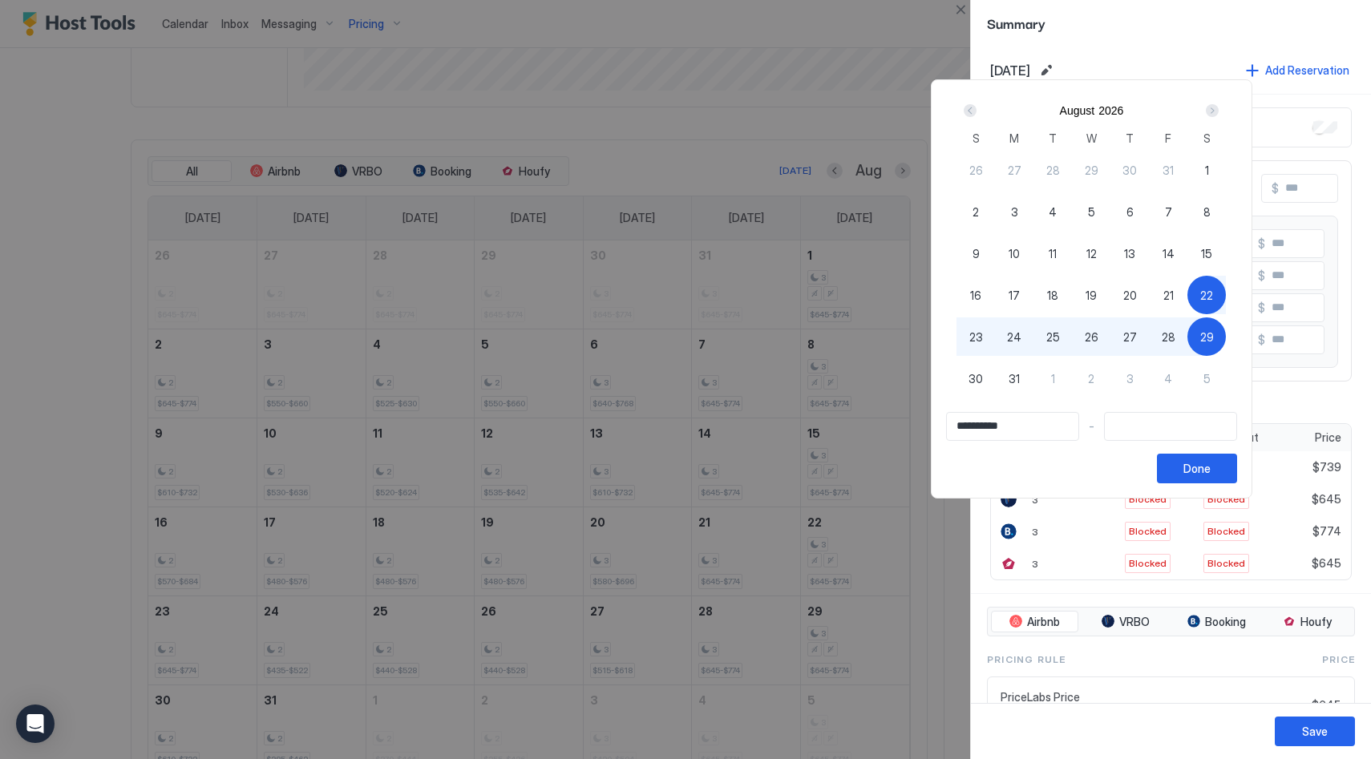
type input "**********"
click at [1227, 456] on button "Done" at bounding box center [1197, 469] width 80 height 30
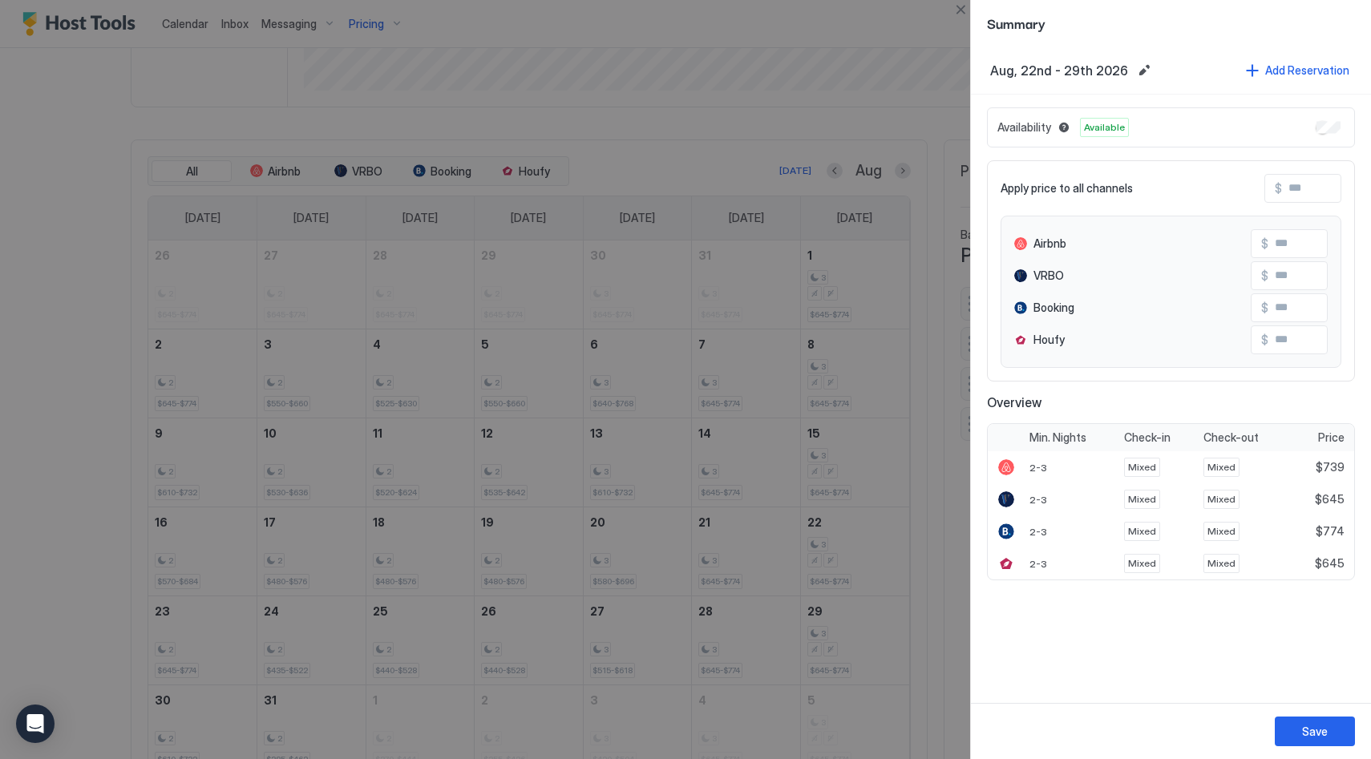
click at [833, 136] on div at bounding box center [685, 379] width 1371 height 759
click at [686, 161] on div at bounding box center [685, 379] width 1371 height 759
click at [910, 127] on div at bounding box center [685, 379] width 1371 height 759
click at [933, 597] on div at bounding box center [685, 379] width 1371 height 759
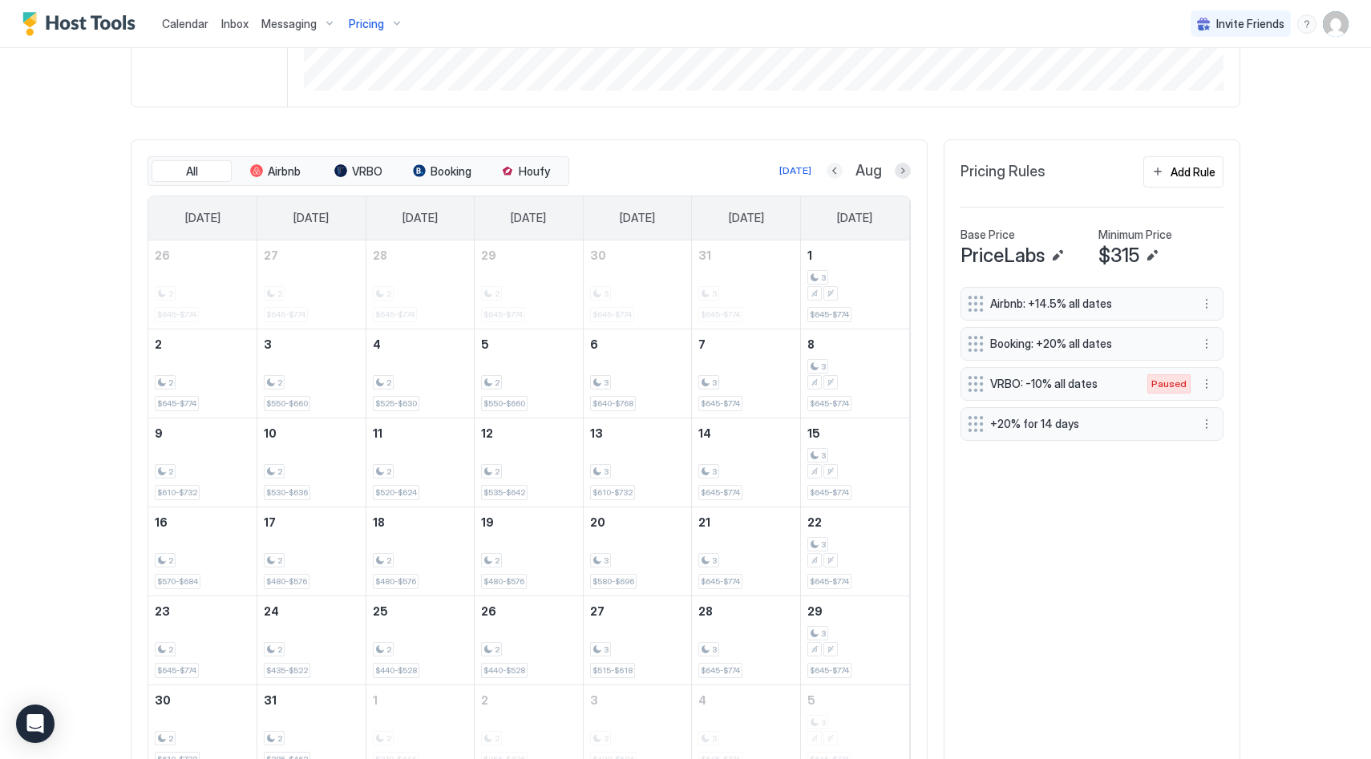
click at [834, 172] on button "Previous month" at bounding box center [835, 171] width 16 height 16
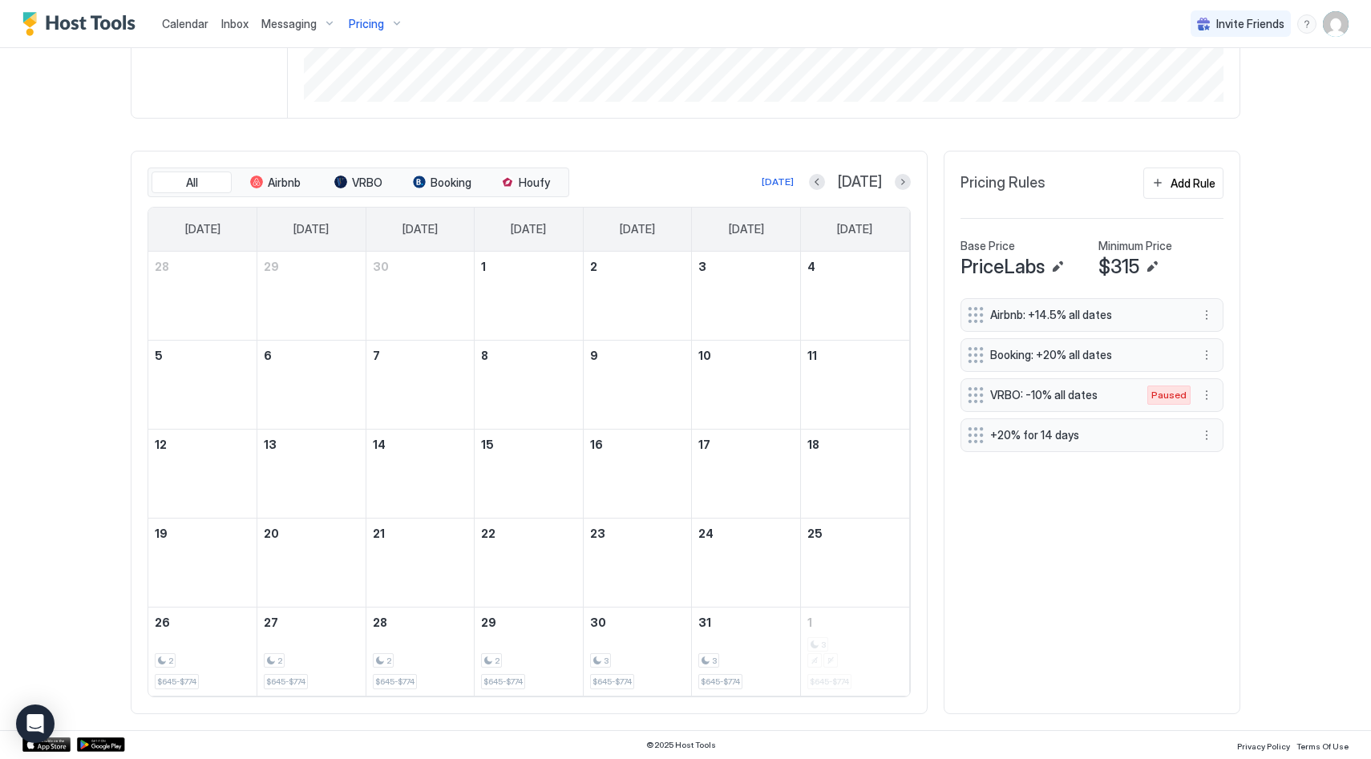
scroll to position [386, 0]
click at [834, 173] on div "[DATE] [DATE]" at bounding box center [741, 182] width 338 height 19
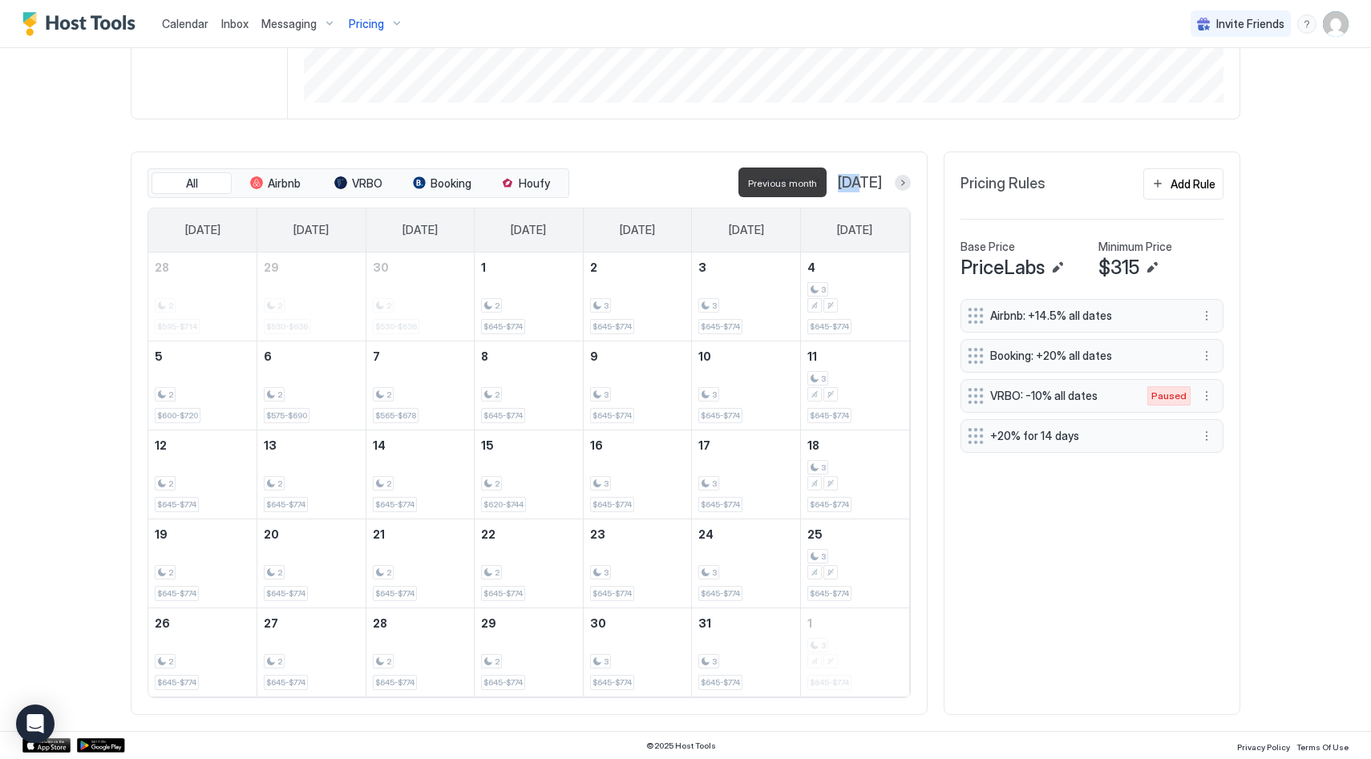
click at [825, 179] on button "Previous month" at bounding box center [817, 183] width 16 height 16
click at [829, 191] on button "Previous month" at bounding box center [837, 183] width 16 height 16
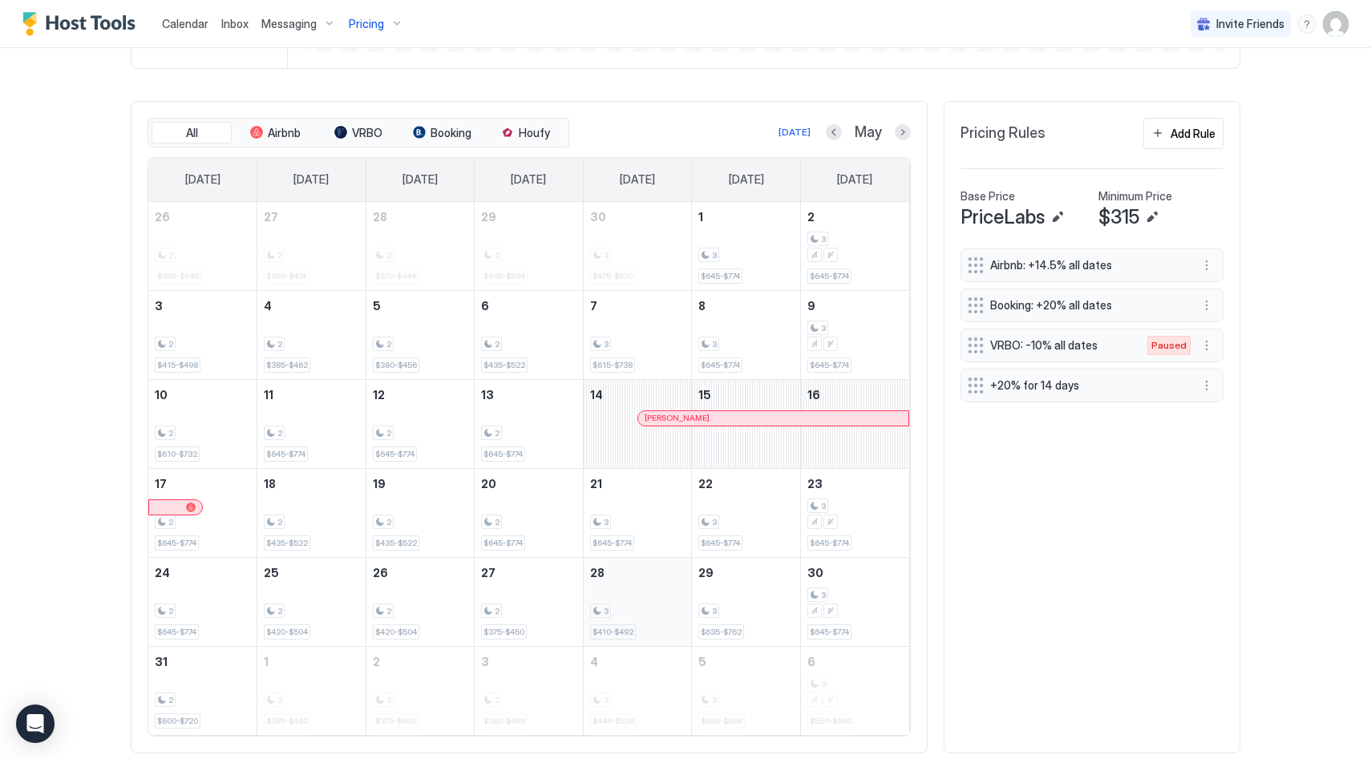
scroll to position [487, 0]
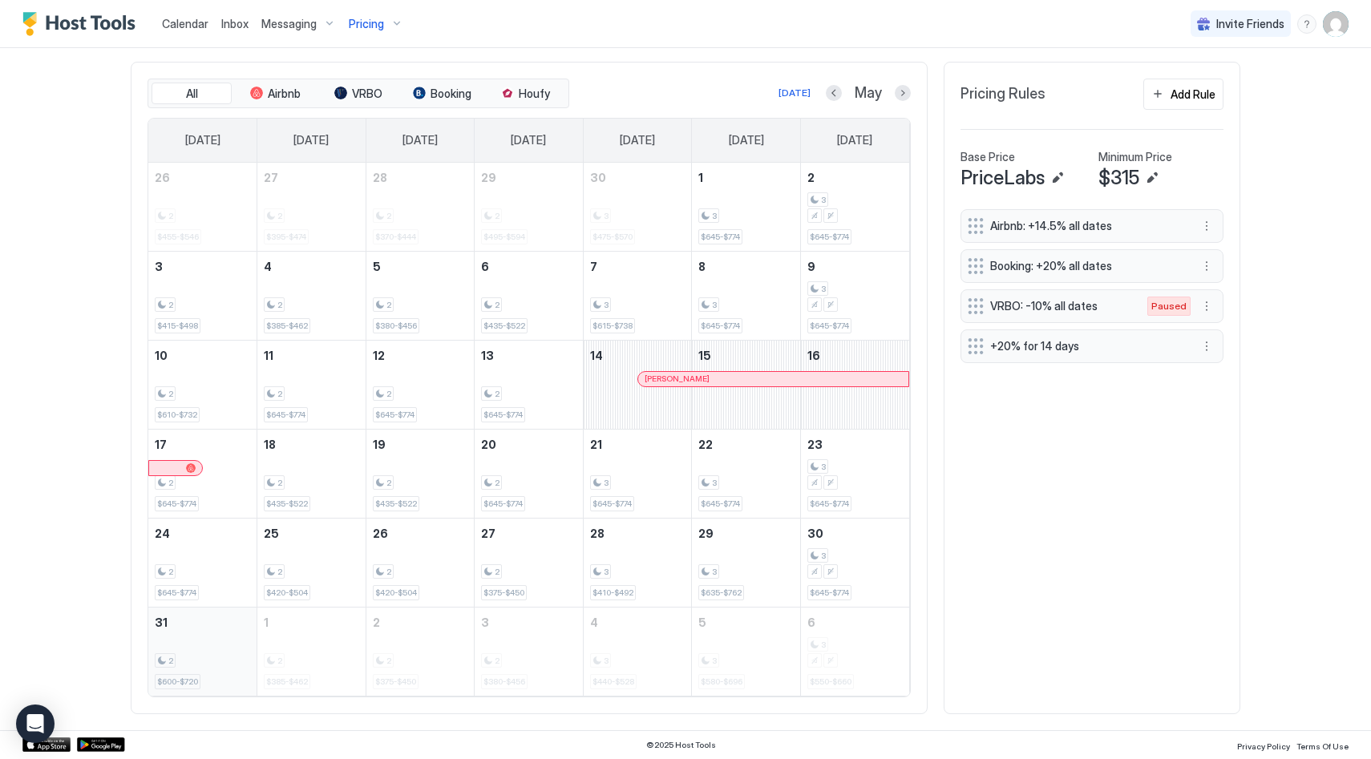
click at [183, 649] on div "2 $600-$720" at bounding box center [202, 651] width 95 height 75
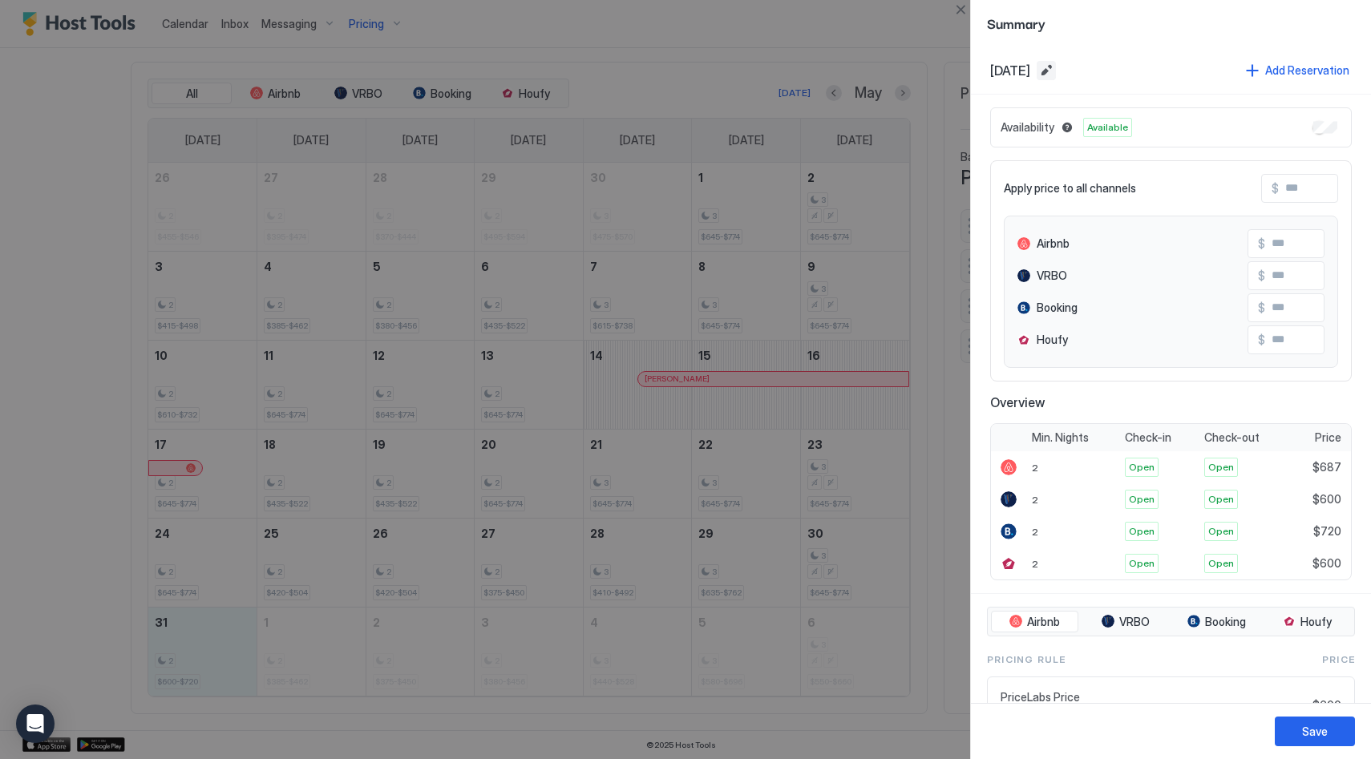
click at [1056, 71] on button "Edit date range" at bounding box center [1046, 70] width 19 height 19
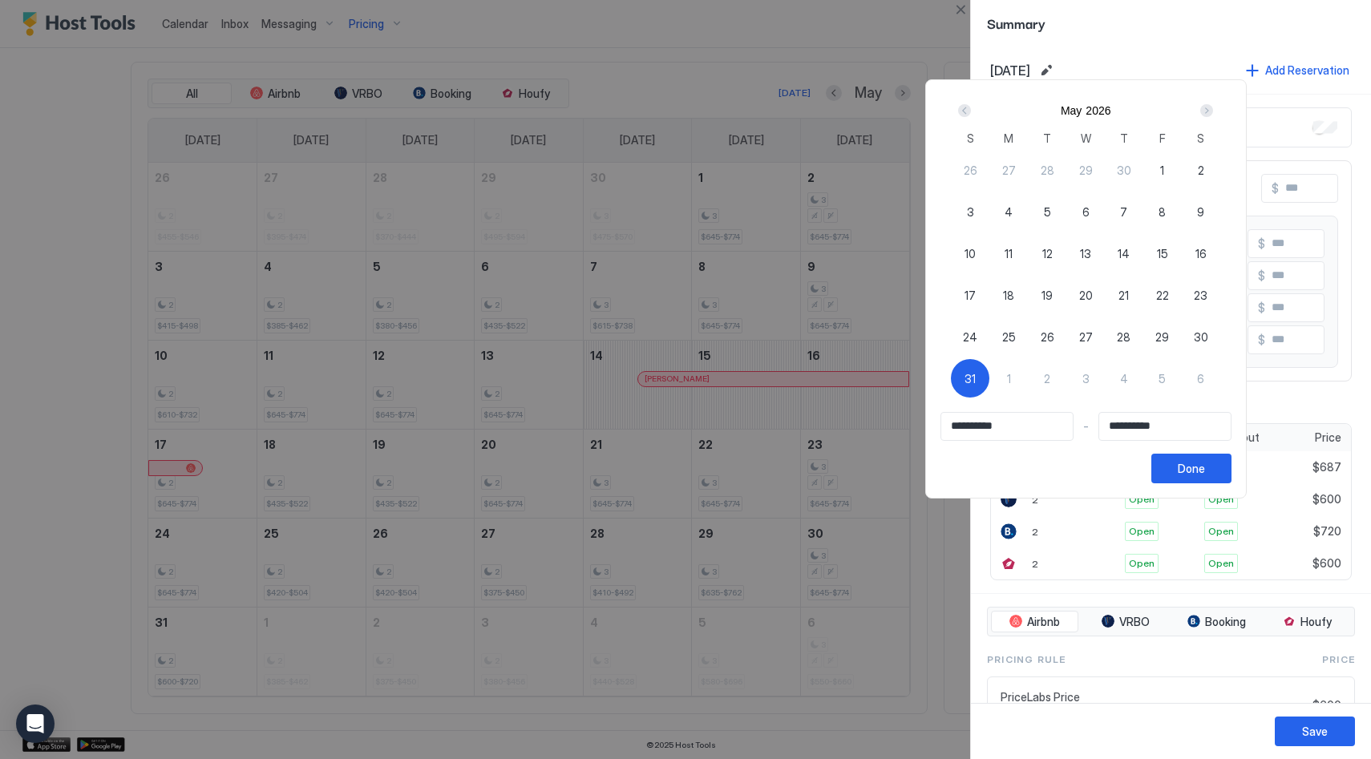
click at [1213, 109] on div "Next" at bounding box center [1206, 110] width 13 height 13
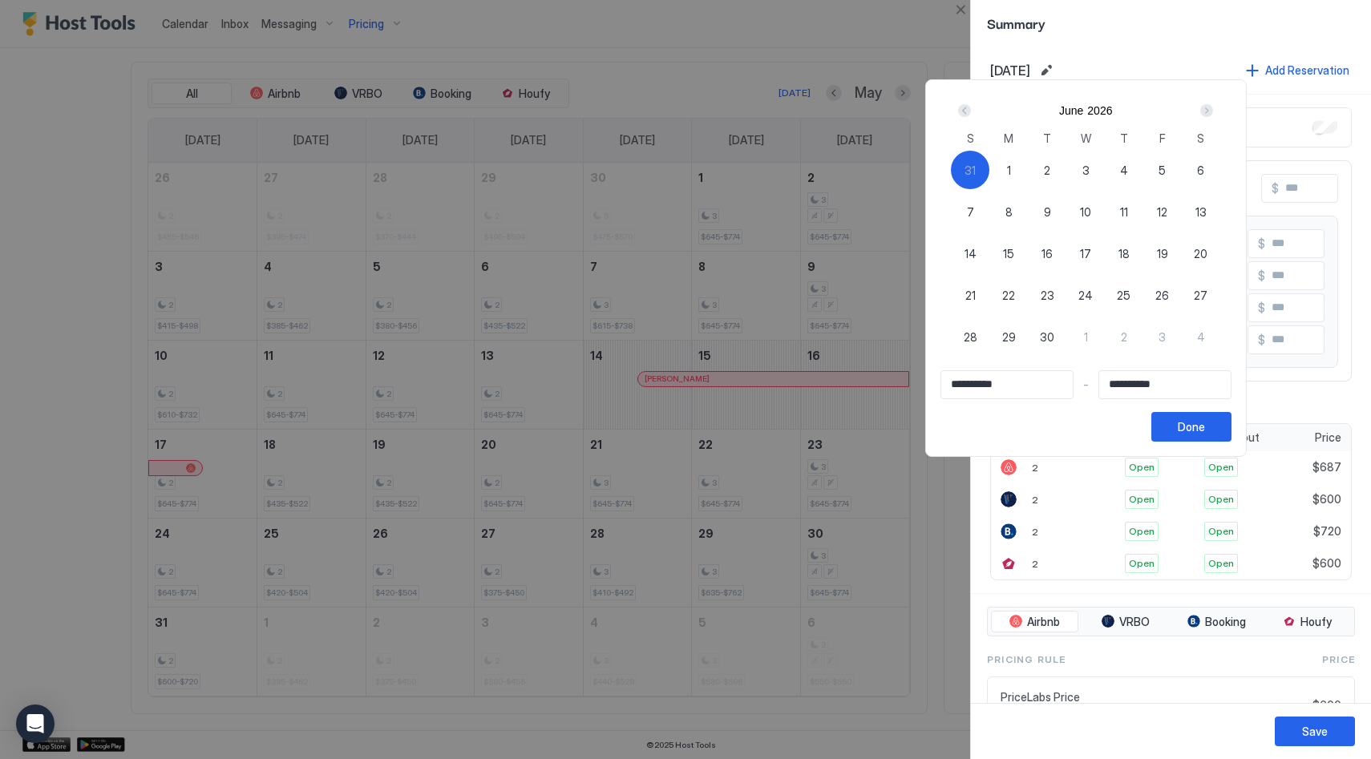
click at [974, 207] on span "7" at bounding box center [970, 212] width 7 height 17
type input "**********"
click at [973, 168] on span "31" at bounding box center [970, 170] width 11 height 17
type input "**********"
click at [977, 199] on div "7" at bounding box center [970, 211] width 38 height 38
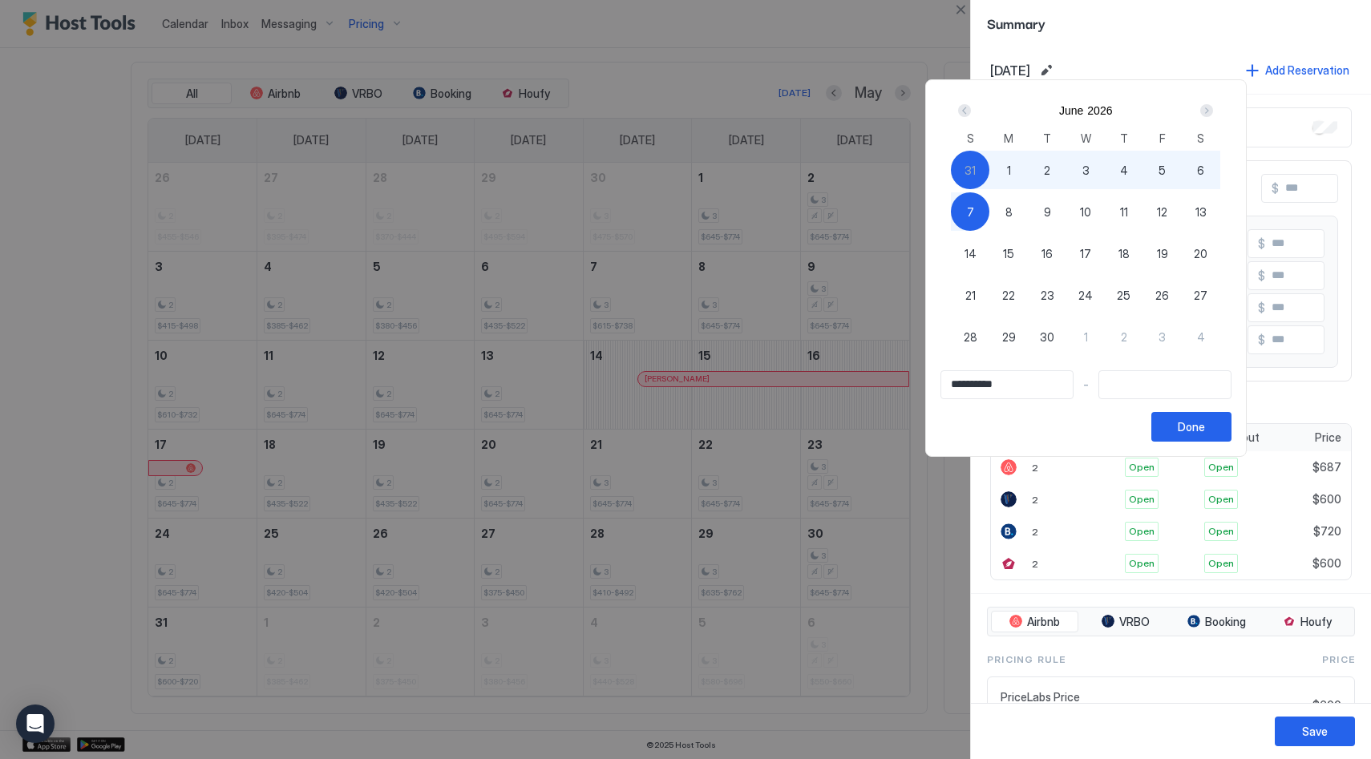
type input "**********"
click at [1219, 424] on button "Done" at bounding box center [1191, 427] width 80 height 30
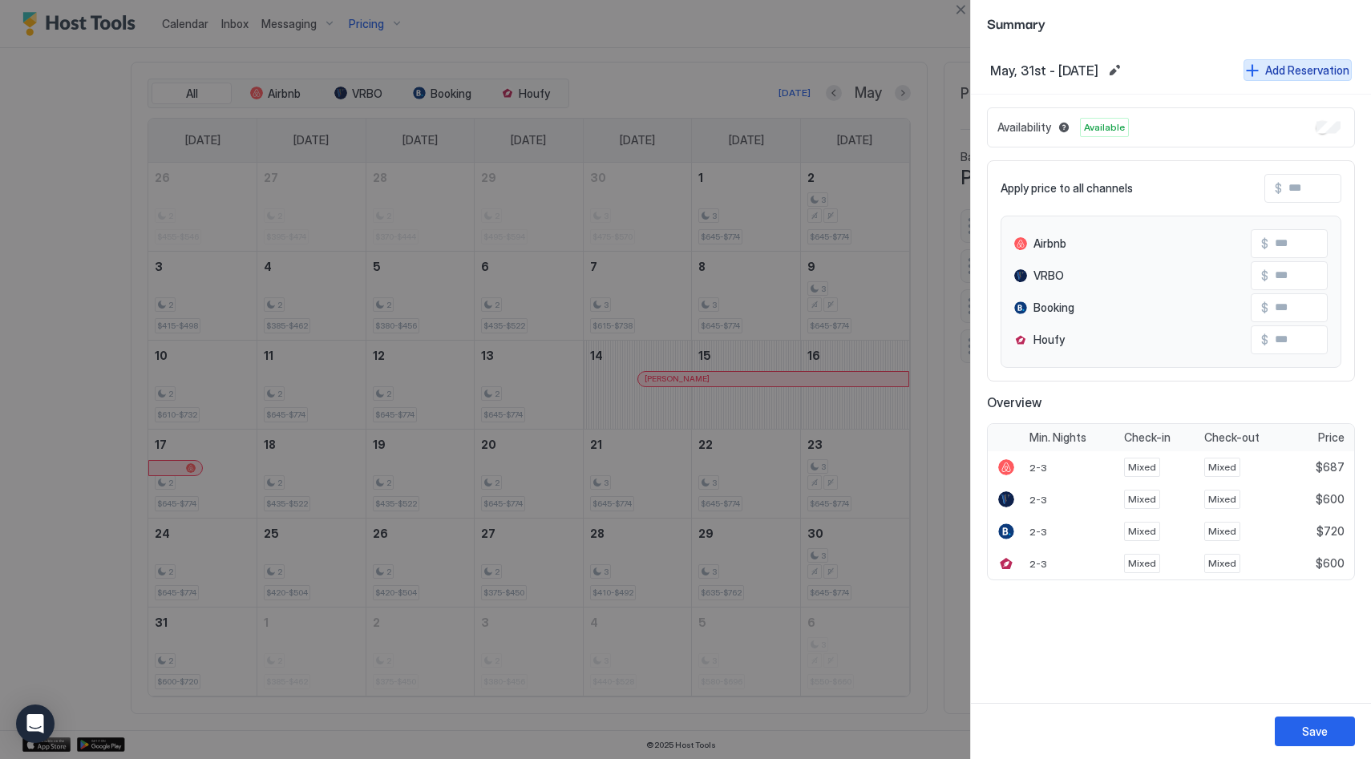
click at [1294, 68] on div "Add Reservation" at bounding box center [1307, 70] width 84 height 17
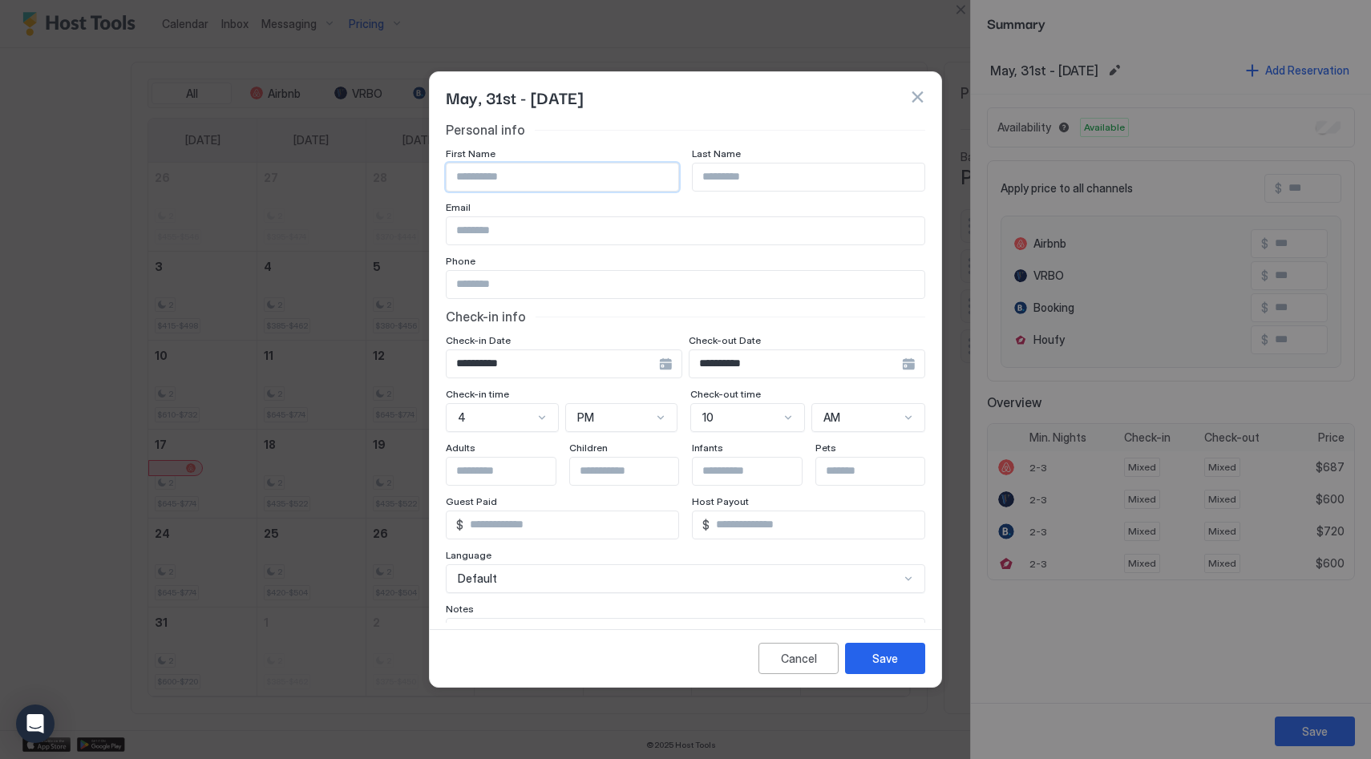
click at [545, 170] on input "Input Field" at bounding box center [563, 177] width 232 height 27
type input "*********"
click at [900, 661] on button "Save" at bounding box center [885, 658] width 80 height 31
